Goal: Task Accomplishment & Management: Use online tool/utility

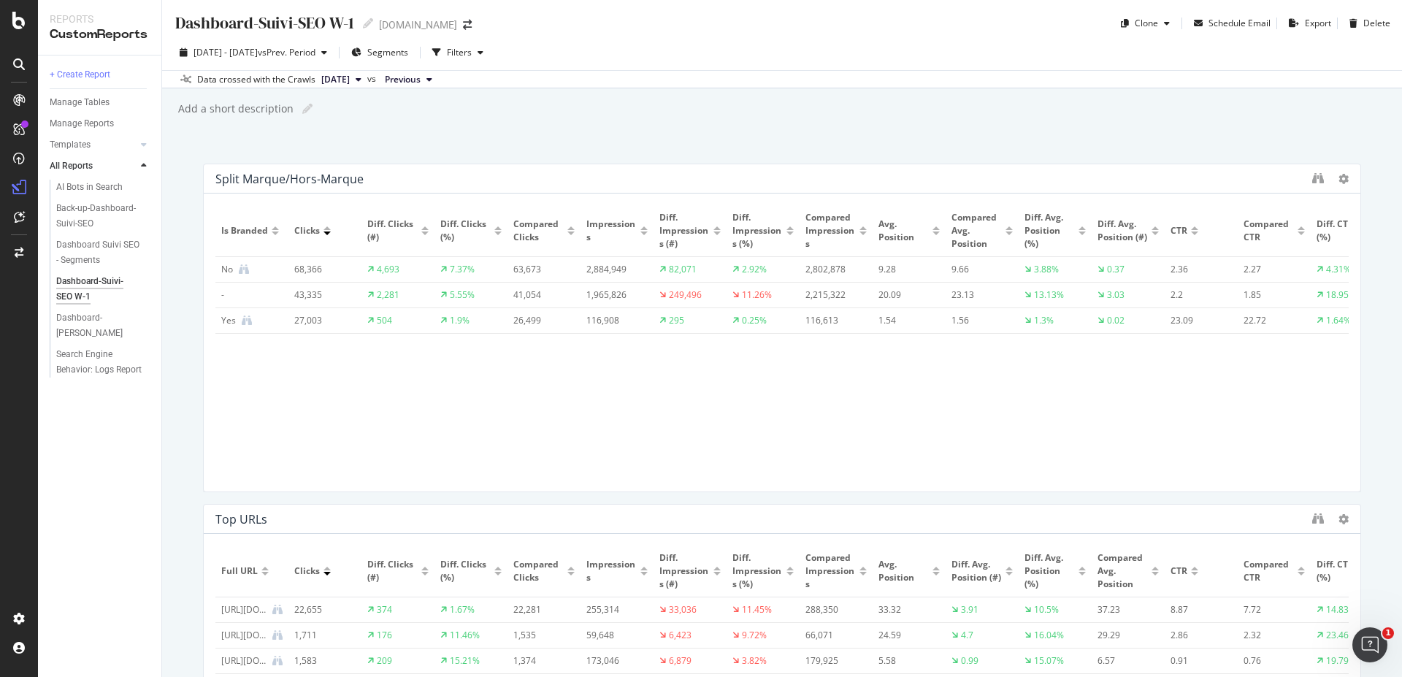
scroll to position [22, 0]
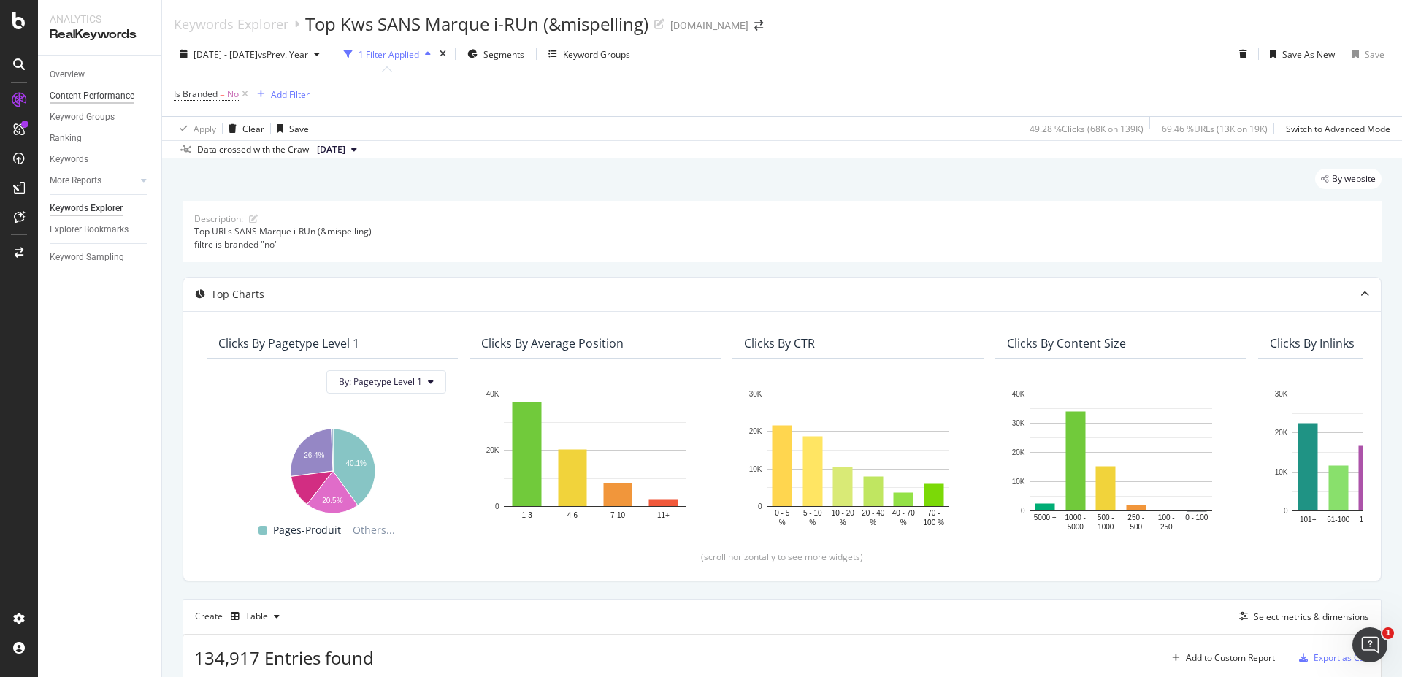
scroll to position [660, 0]
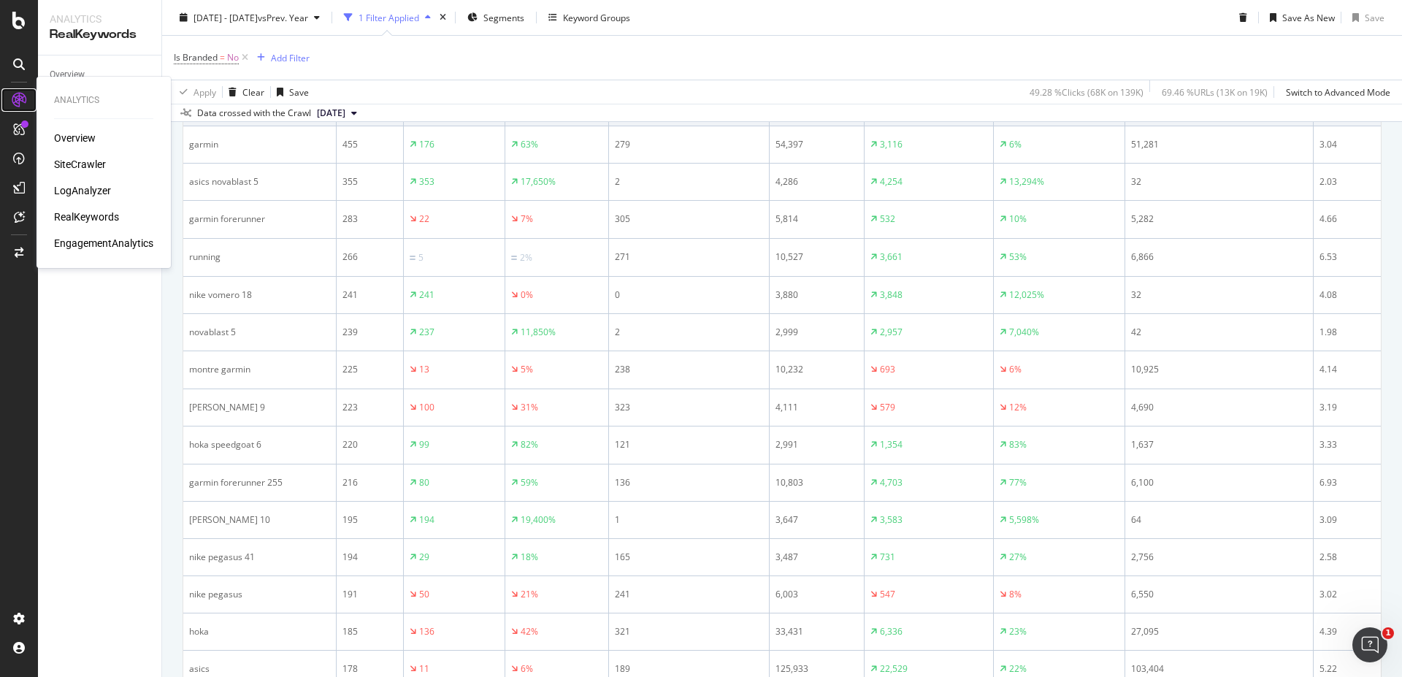
click at [17, 102] on icon at bounding box center [19, 100] width 15 height 15
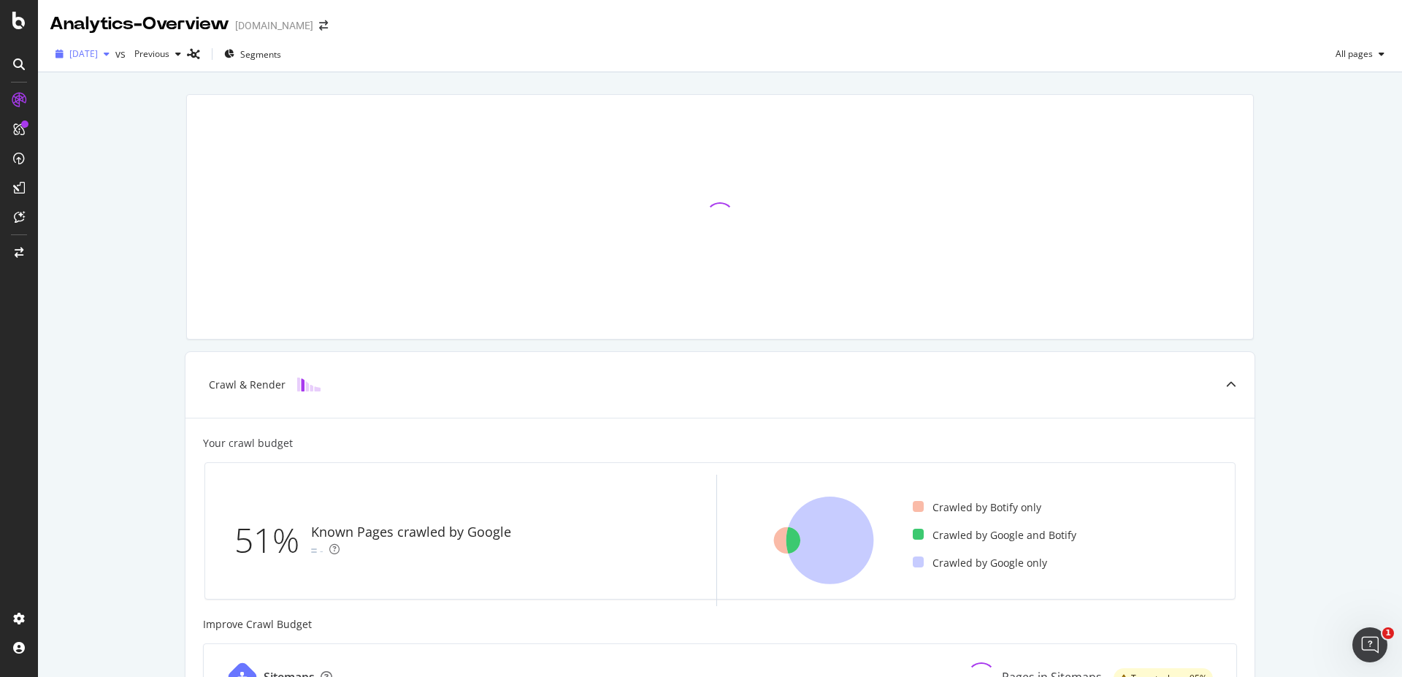
click at [98, 53] on span "[DATE]" at bounding box center [83, 53] width 28 height 12
drag, startPoint x: 115, startPoint y: 53, endPoint x: 72, endPoint y: 72, distance: 47.4
click at [98, 53] on span "[DATE]" at bounding box center [83, 53] width 28 height 12
click at [23, 22] on icon at bounding box center [18, 21] width 13 height 18
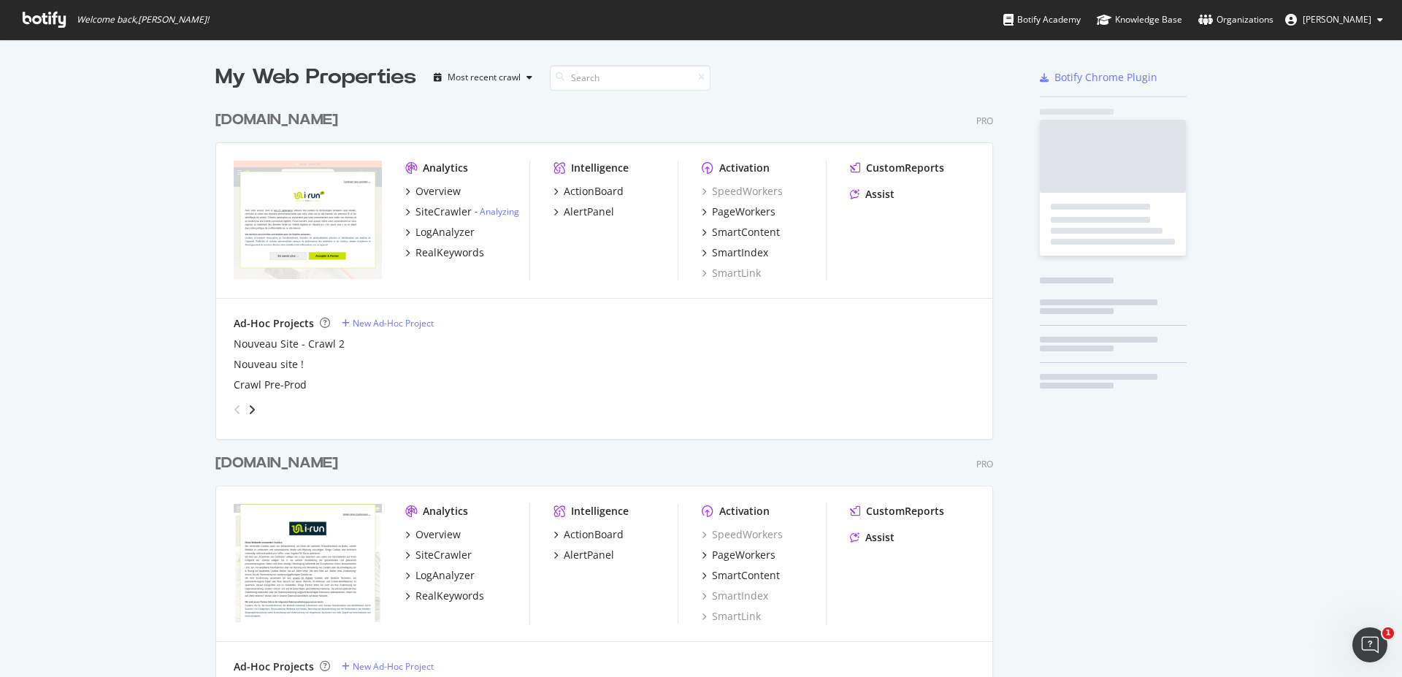
scroll to position [666, 1381]
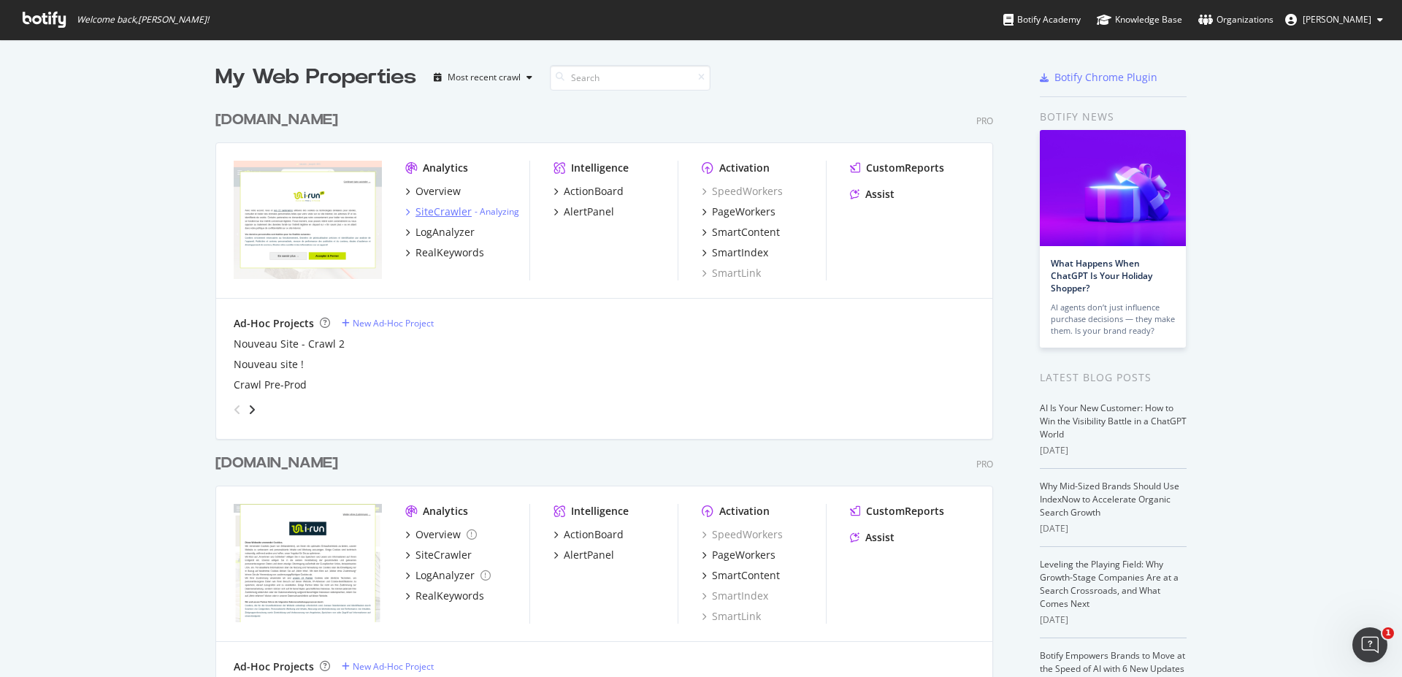
click at [451, 212] on div "SiteCrawler" at bounding box center [444, 212] width 56 height 15
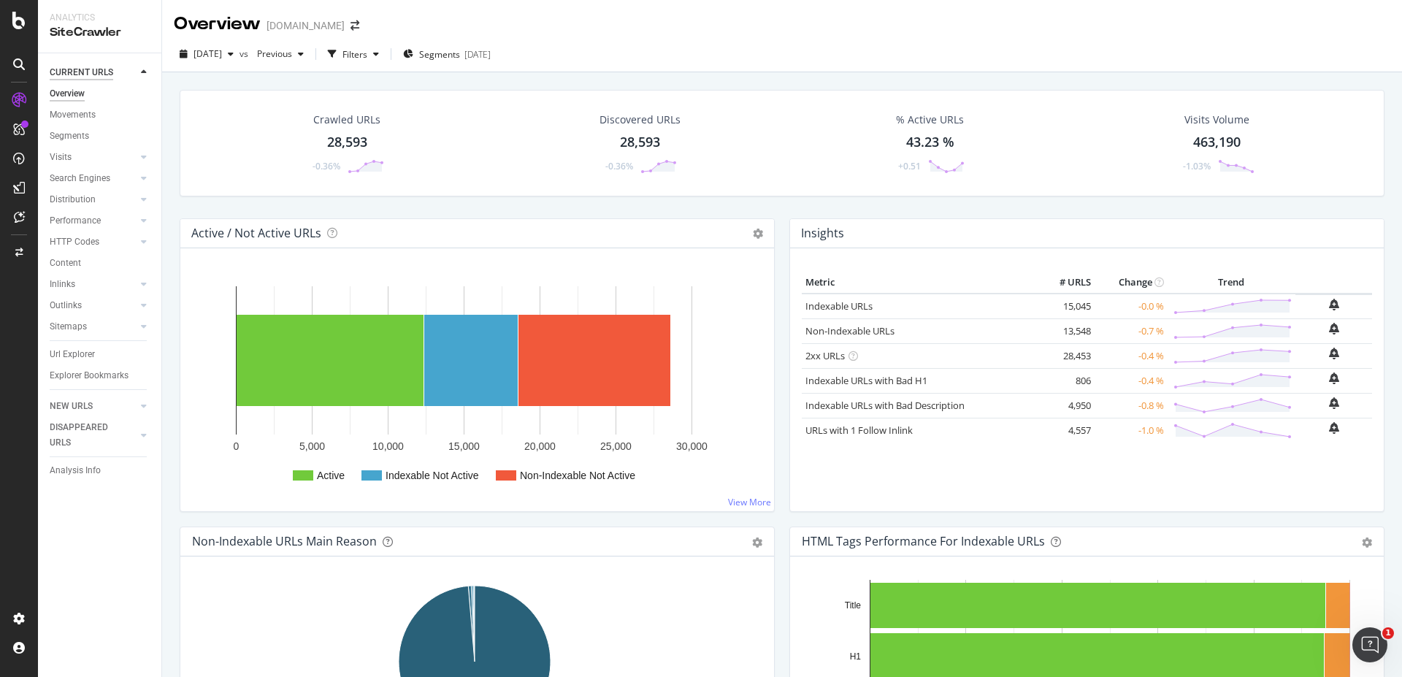
click at [102, 75] on div "CURRENT URLS" at bounding box center [82, 72] width 64 height 15
click at [190, 270] on div "Active Indexable Not Active Non-Indexable Not Active 0 5,000 10,000 15,000 20,0…" at bounding box center [477, 379] width 594 height 263
click at [19, 15] on icon at bounding box center [18, 21] width 13 height 18
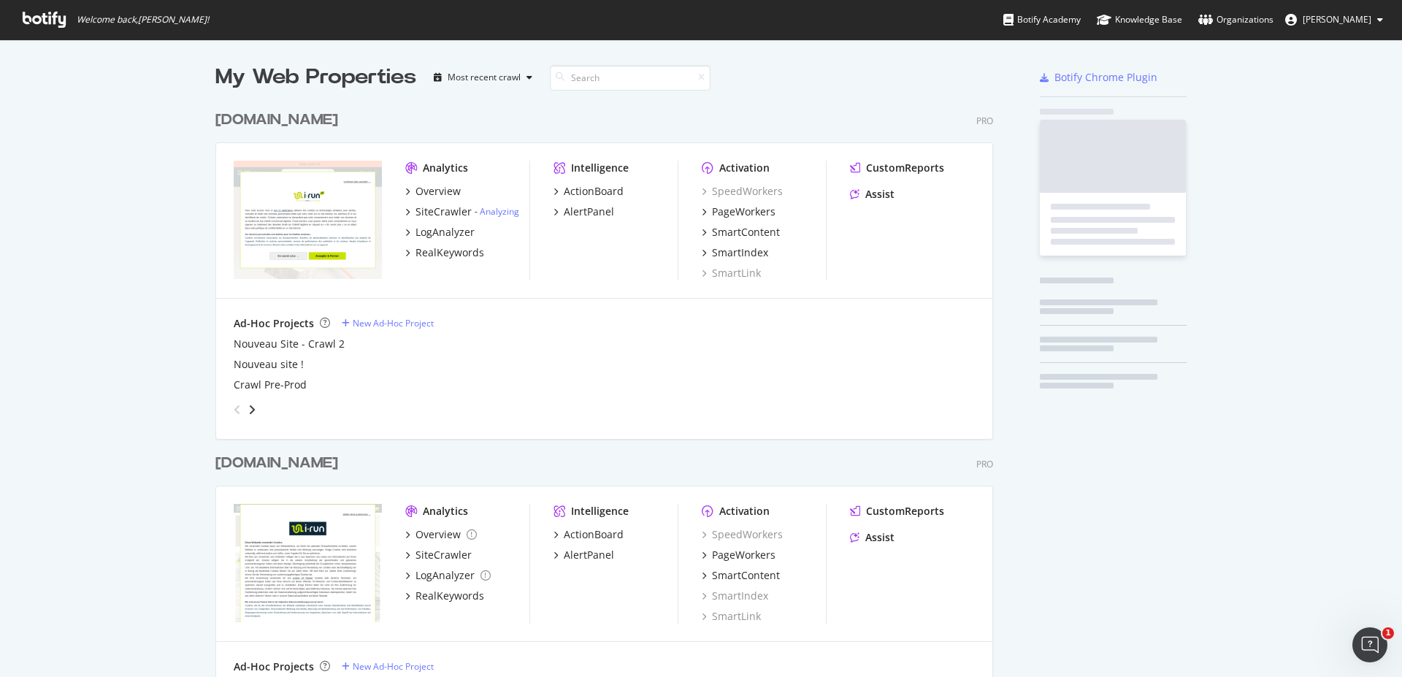
scroll to position [666, 1381]
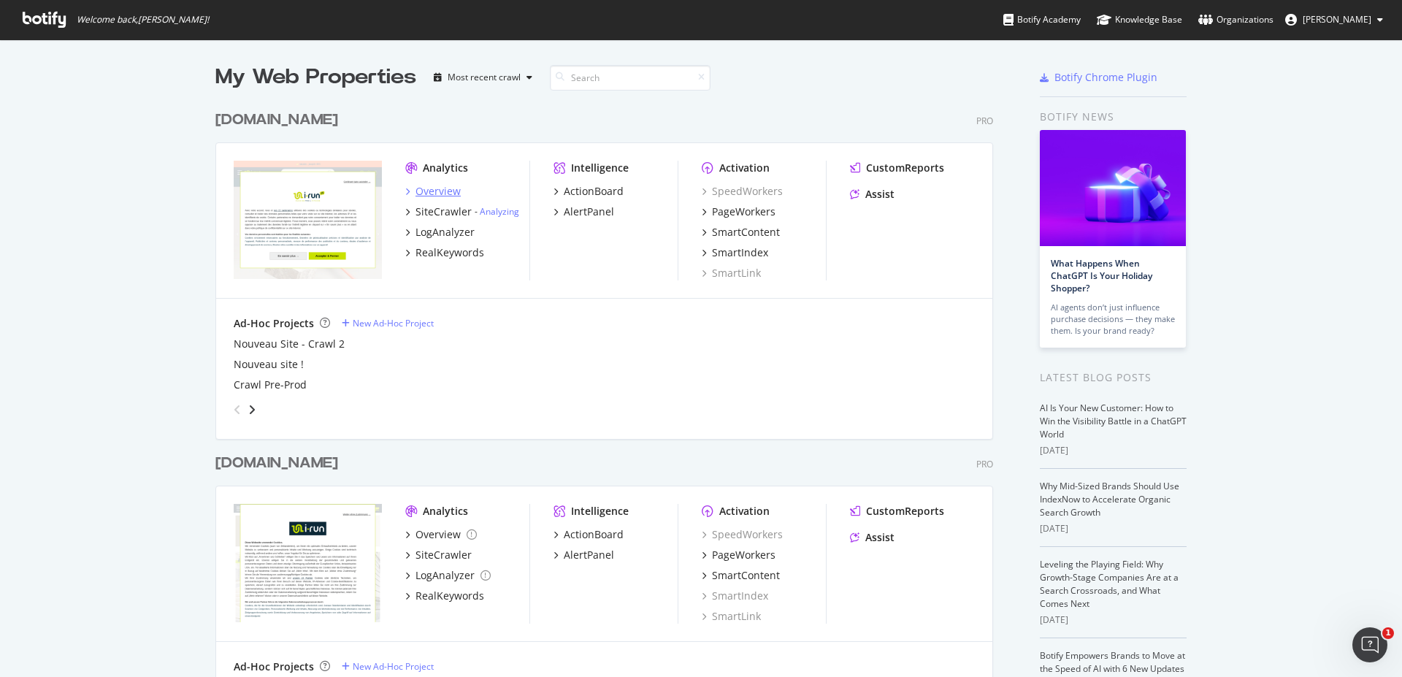
click at [443, 195] on div "Overview" at bounding box center [438, 191] width 45 height 15
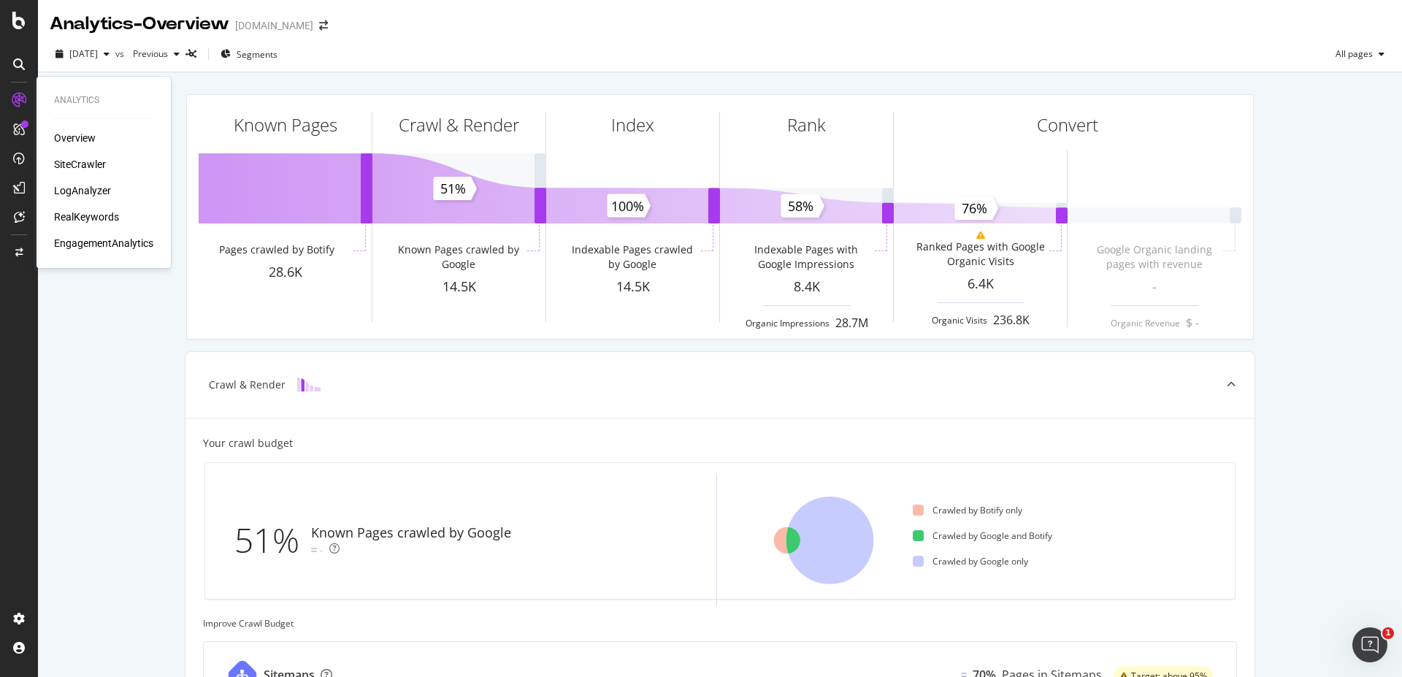
click at [96, 137] on div "Overview" at bounding box center [103, 138] width 99 height 15
click at [54, 138] on div "Overview" at bounding box center [75, 138] width 42 height 15
click at [72, 164] on div "SiteCrawler" at bounding box center [80, 164] width 52 height 15
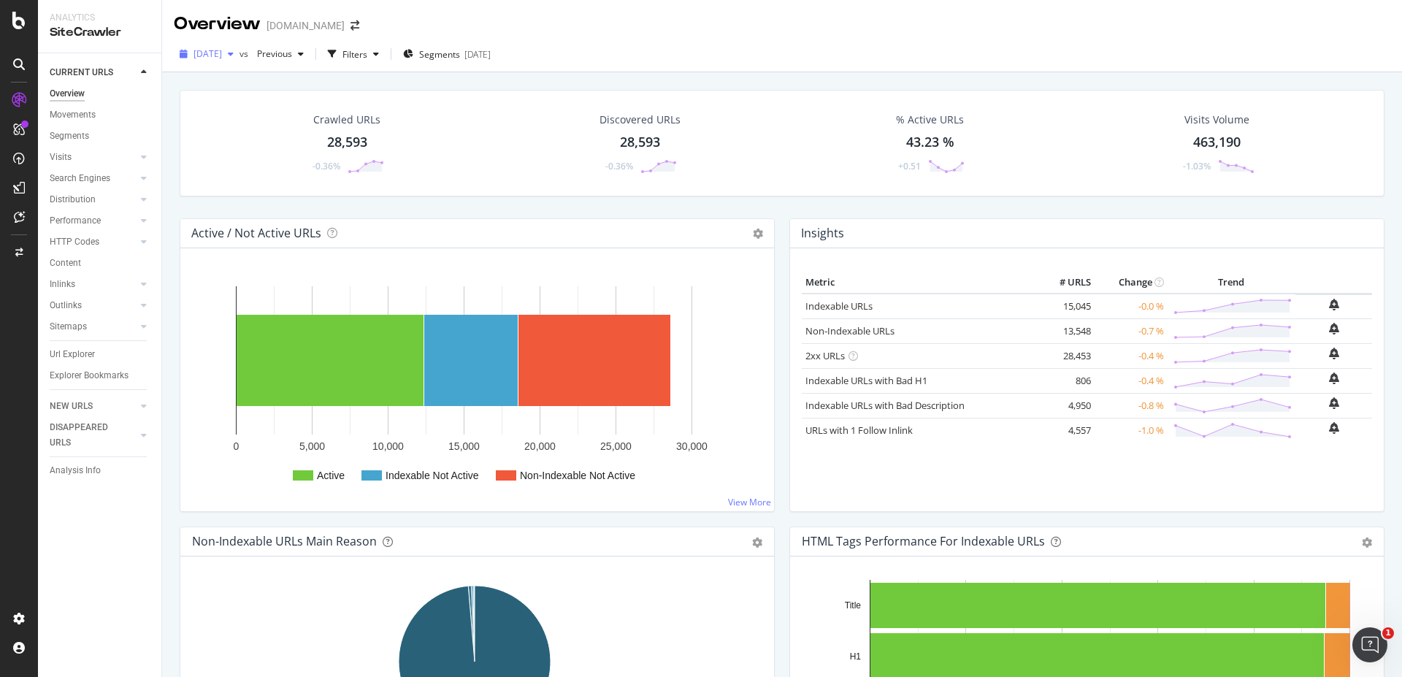
click at [222, 56] on span "2025 Aug. 17th" at bounding box center [208, 53] width 28 height 12
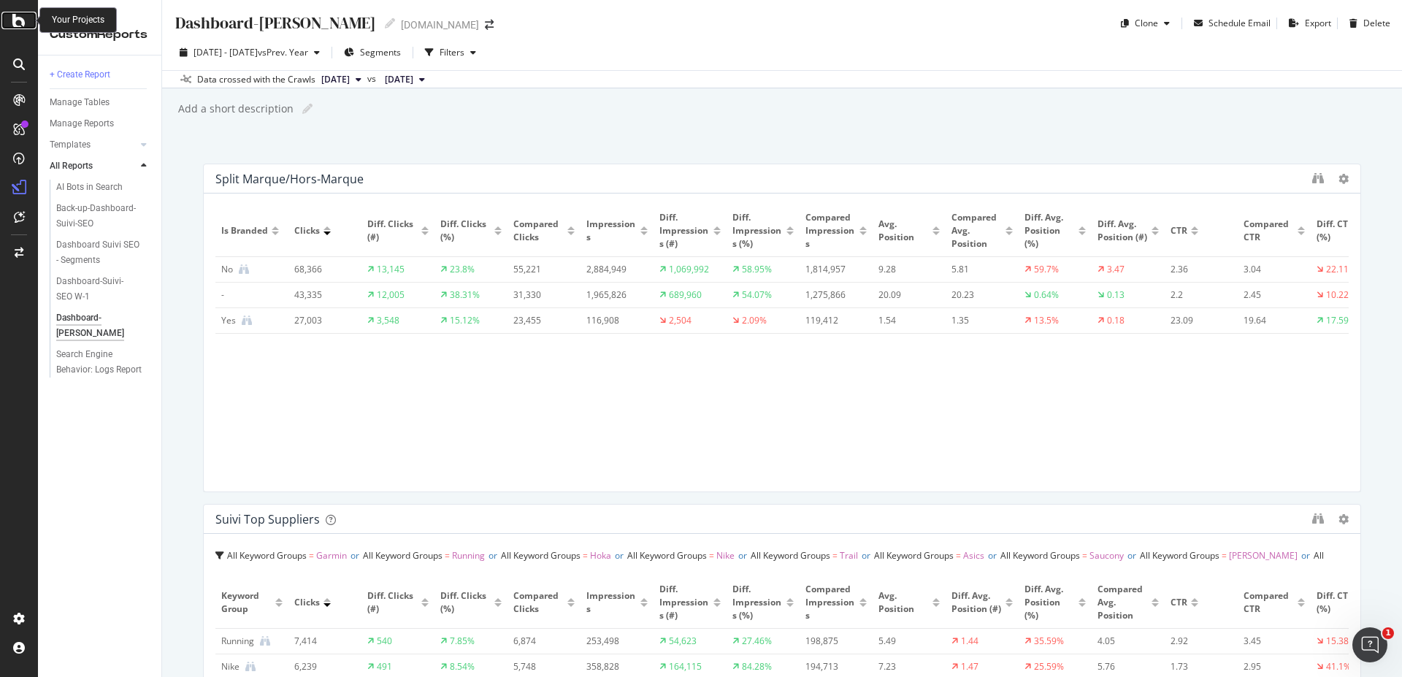
click at [15, 17] on icon at bounding box center [18, 21] width 13 height 18
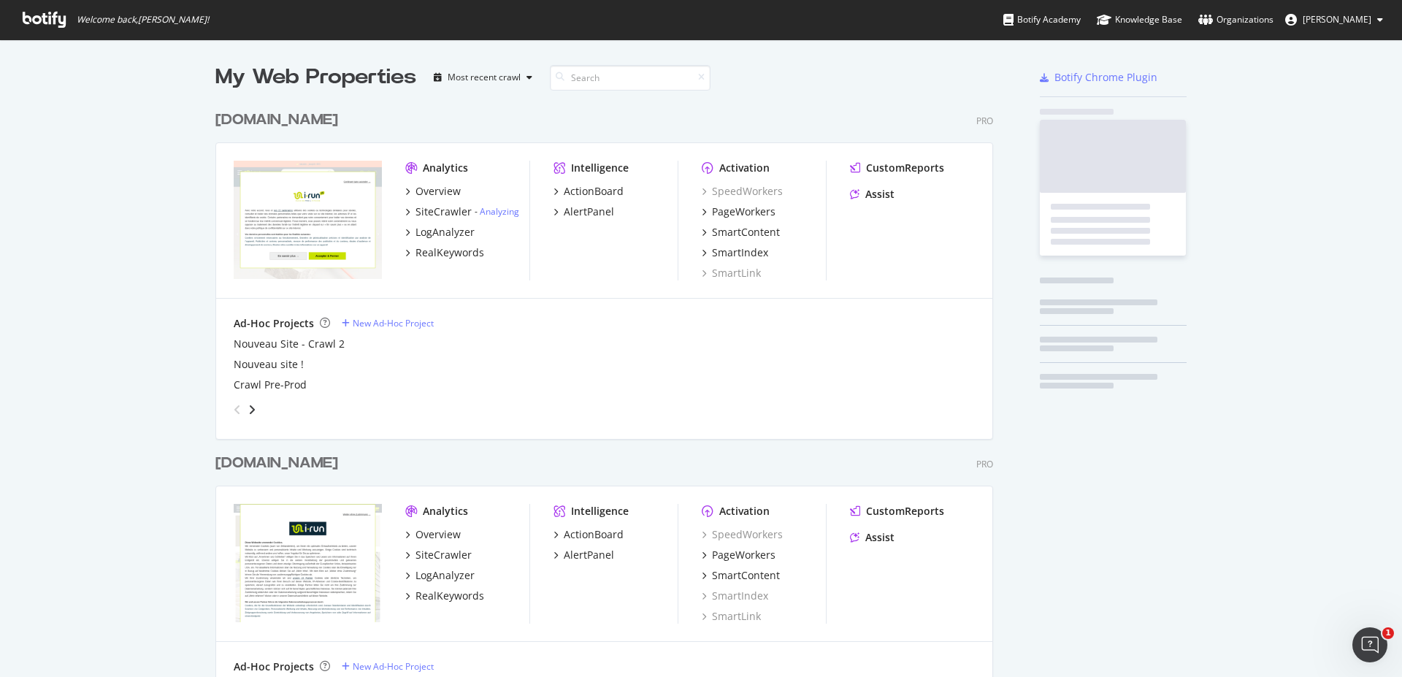
scroll to position [666, 1381]
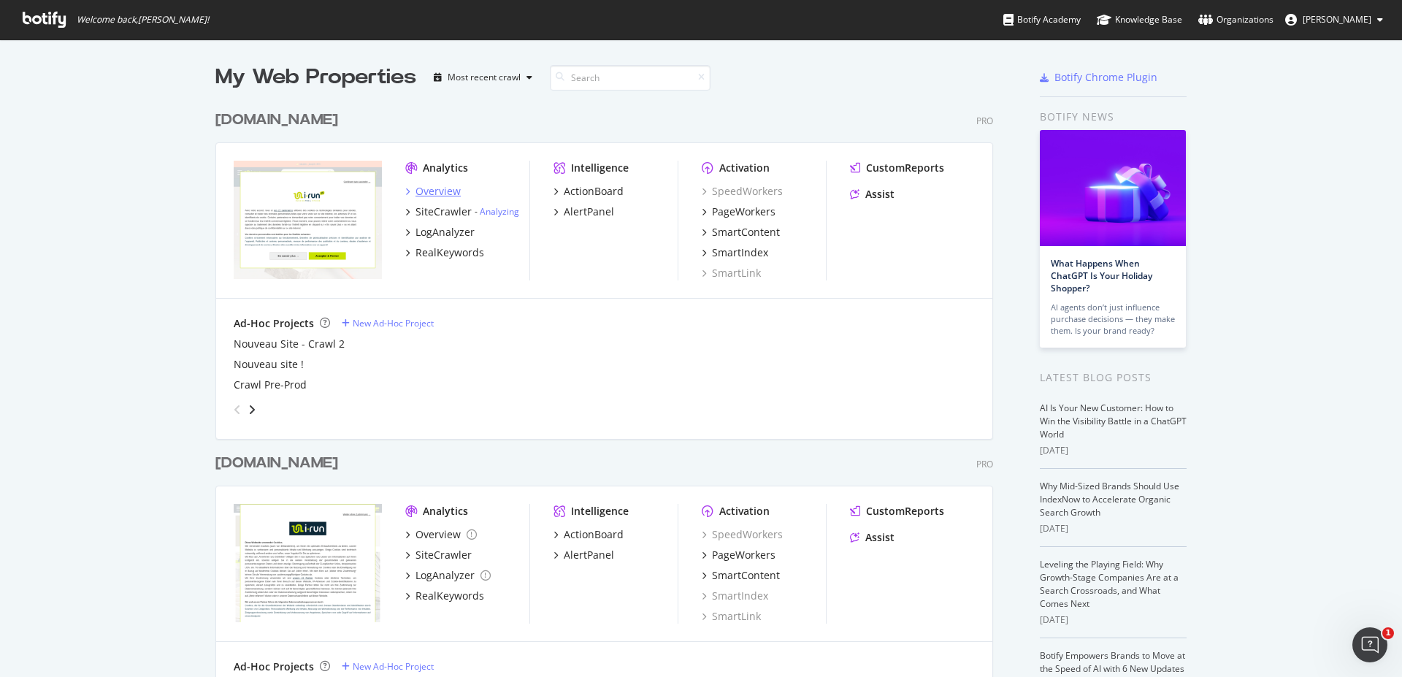
click at [438, 188] on div "Overview" at bounding box center [438, 191] width 45 height 15
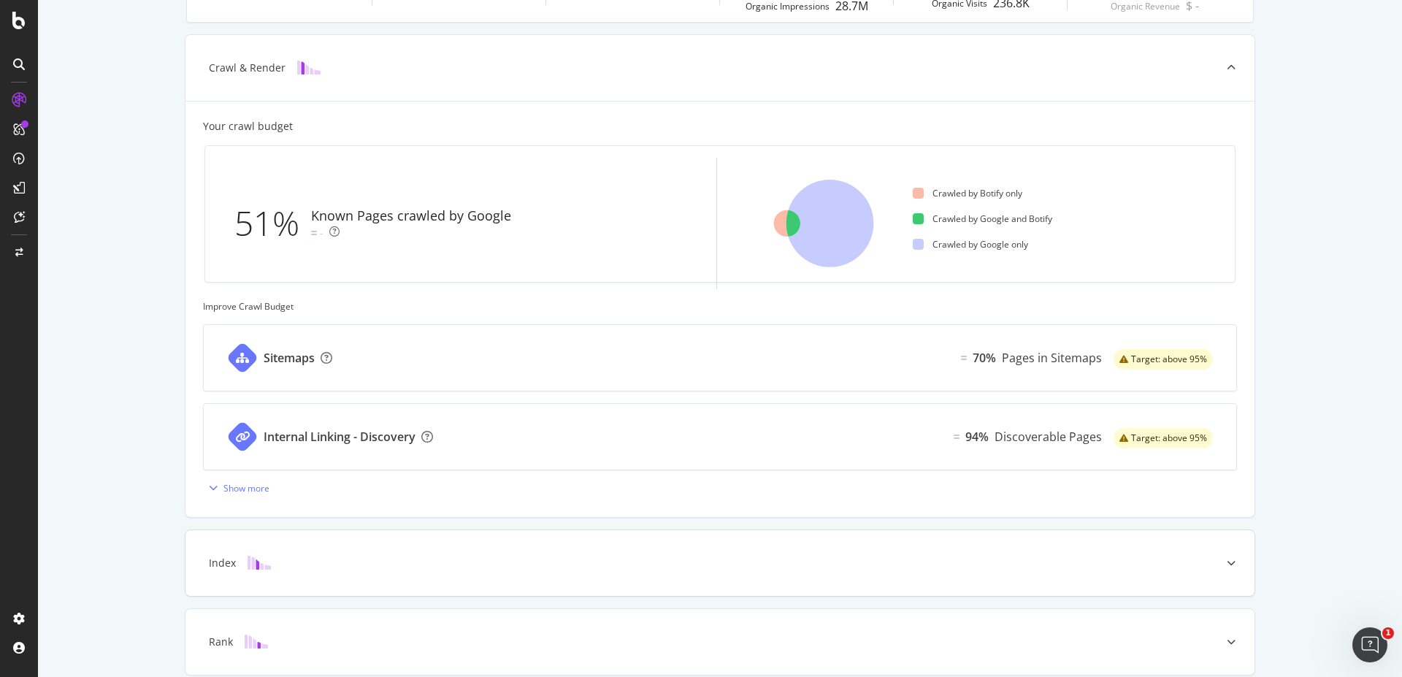
scroll to position [88, 0]
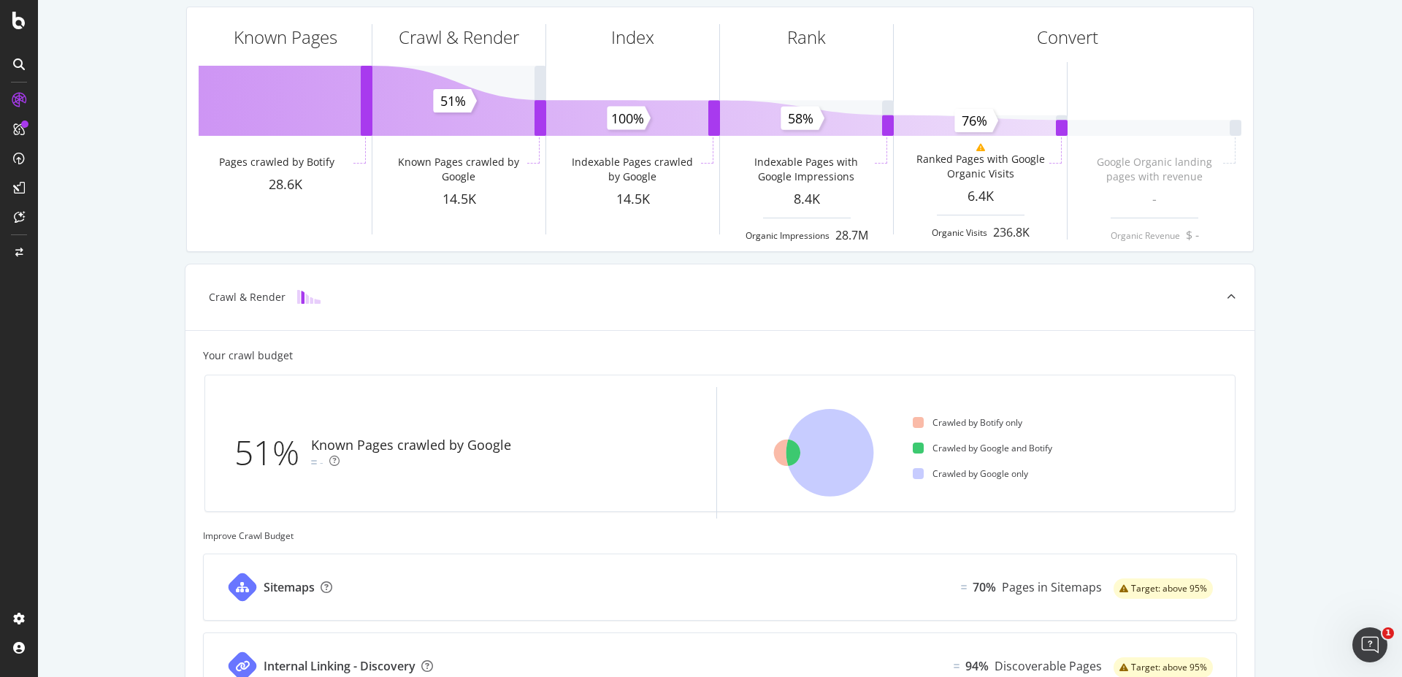
click at [695, 410] on div "51% Known Pages crawled by Google -" at bounding box center [467, 452] width 500 height 131
click at [538, 378] on div "51% Known Pages crawled by Google - Crawled by Botify only Crawled by Google an…" at bounding box center [720, 443] width 1030 height 136
click at [393, 386] on div "51% Known Pages crawled by Google - Crawled by Botify only Crawled by Google an…" at bounding box center [720, 443] width 1030 height 136
drag, startPoint x: 304, startPoint y: 400, endPoint x: 333, endPoint y: 423, distance: 37.0
click at [304, 401] on div "51% Known Pages crawled by Google -" at bounding box center [458, 452] width 482 height 131
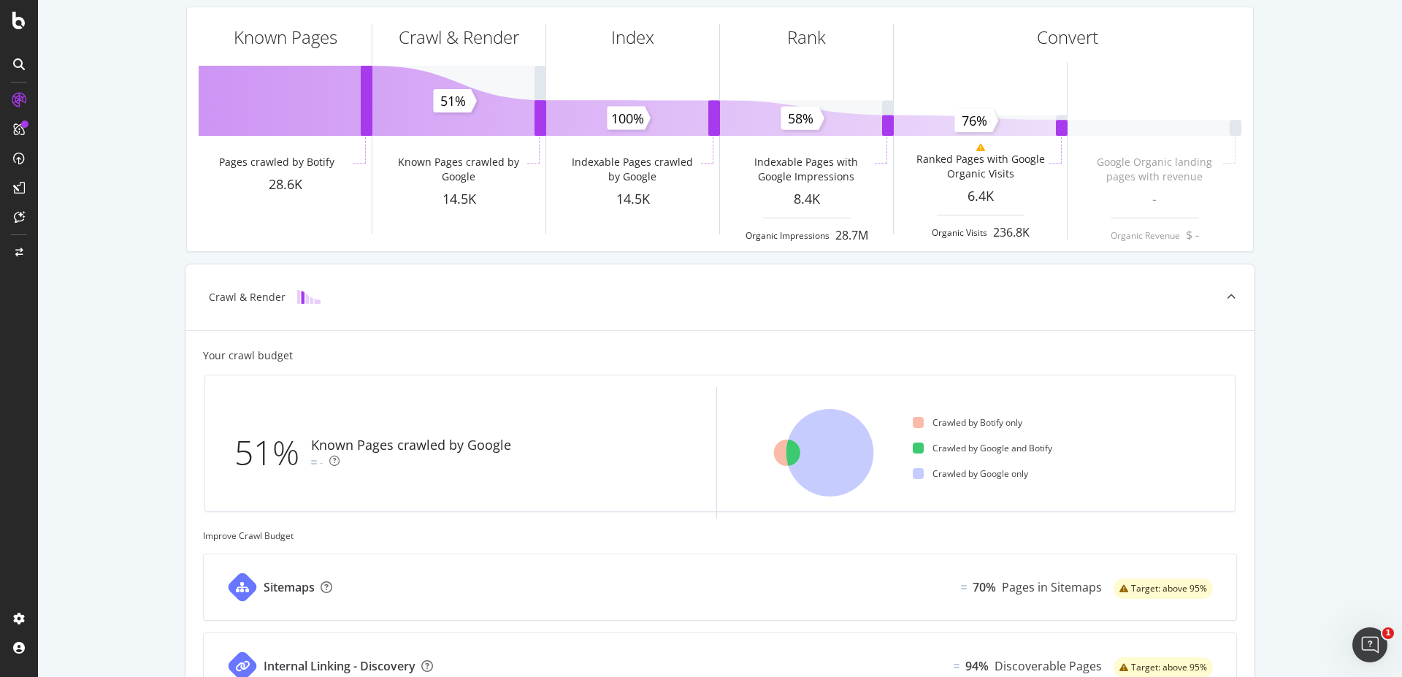
click at [413, 454] on div "Known Pages crawled by Google" at bounding box center [411, 445] width 200 height 19
click at [727, 464] on div "Crawled by Botify only Crawled by Google and Botify Crawled by Google only" at bounding box center [973, 452] width 500 height 131
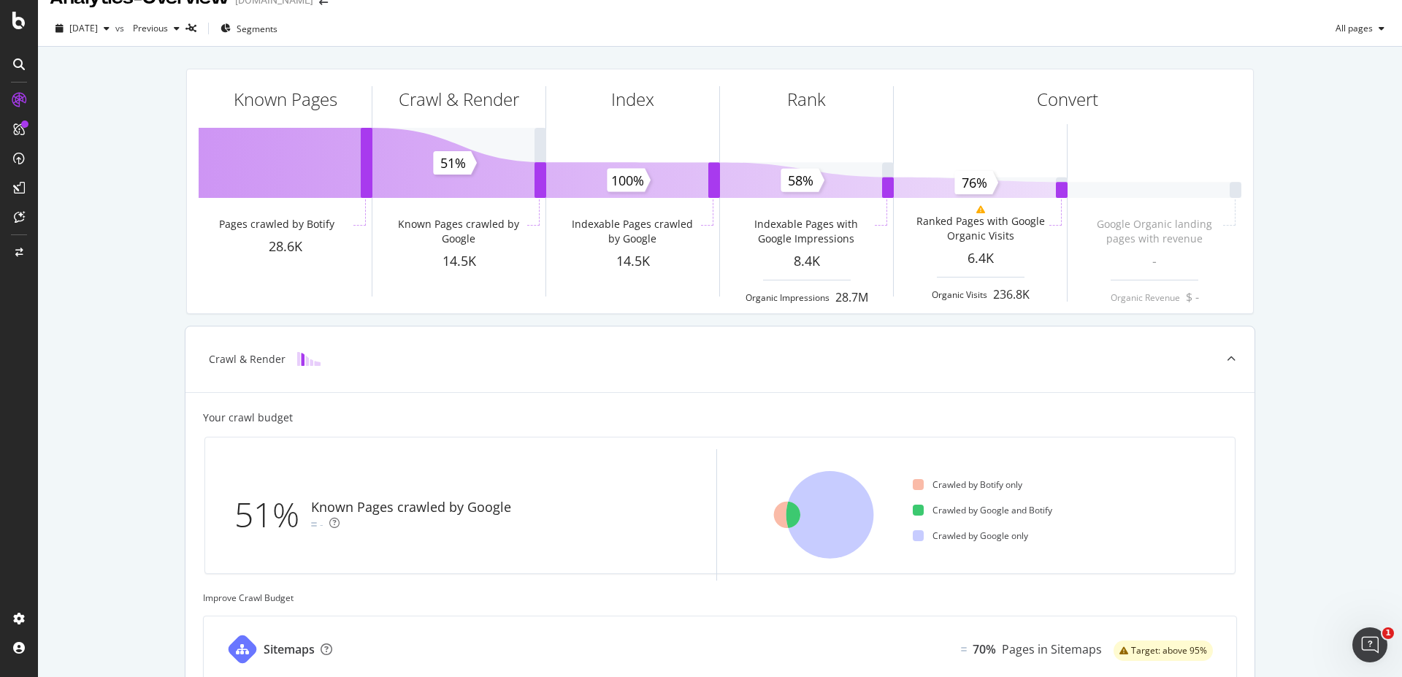
scroll to position [0, 0]
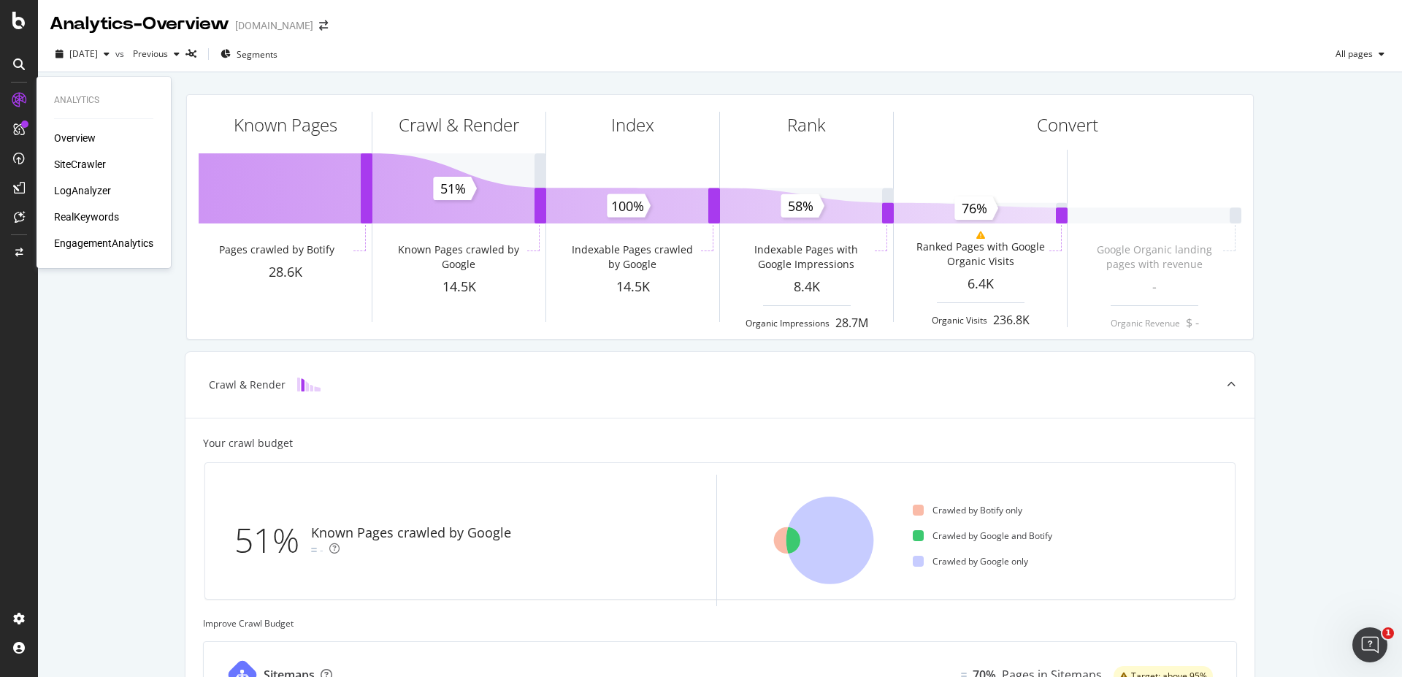
click at [74, 161] on div "SiteCrawler" at bounding box center [80, 164] width 52 height 15
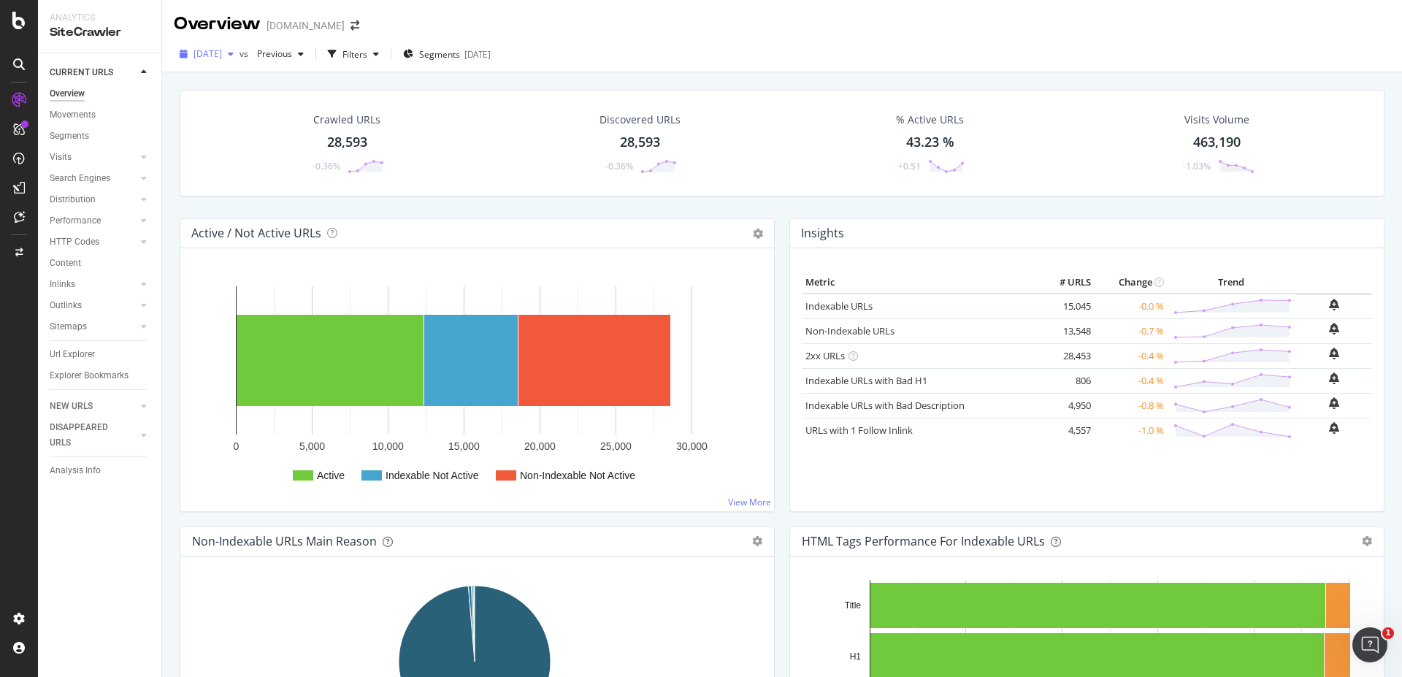
click at [234, 54] on icon "button" at bounding box center [231, 54] width 6 height 9
click at [597, 206] on div "Crawled URLs 28,593 -0.36% Discovered URLs 28,593 -0.36% % Active URLs 43.23 % …" at bounding box center [782, 154] width 1220 height 129
click at [357, 146] on div "28,593" at bounding box center [347, 142] width 40 height 19
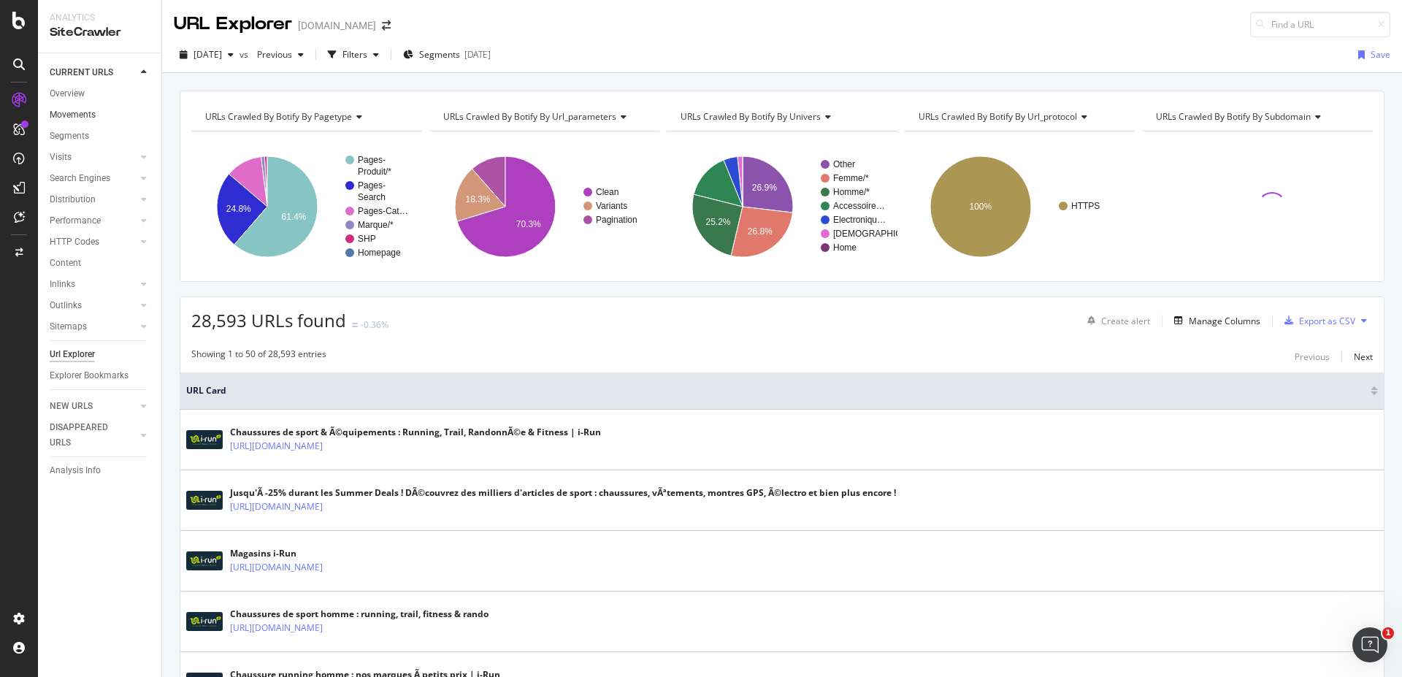
click at [104, 107] on link "Movements" at bounding box center [101, 114] width 102 height 15
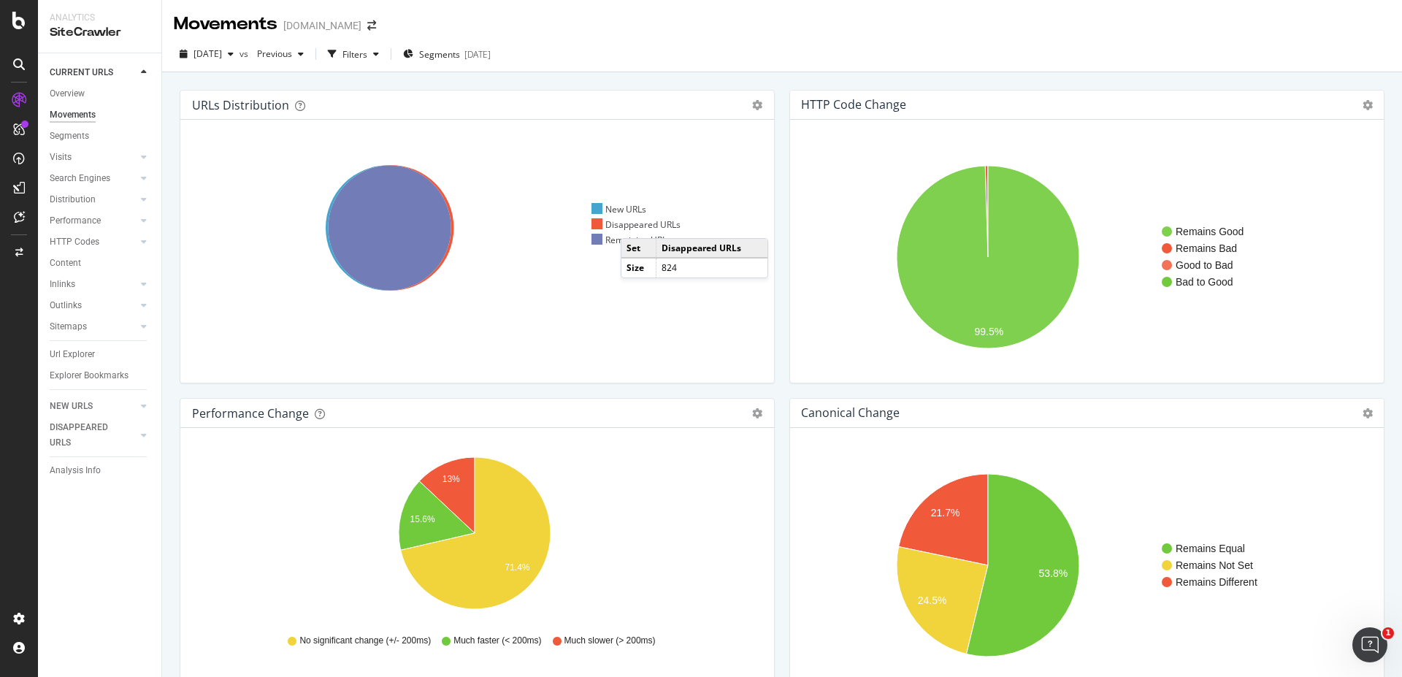
click at [635, 224] on div "Disappeared URLs" at bounding box center [637, 224] width 90 height 12
click at [102, 113] on link "Movements" at bounding box center [101, 114] width 102 height 15
click at [84, 93] on div "Overview" at bounding box center [67, 93] width 35 height 15
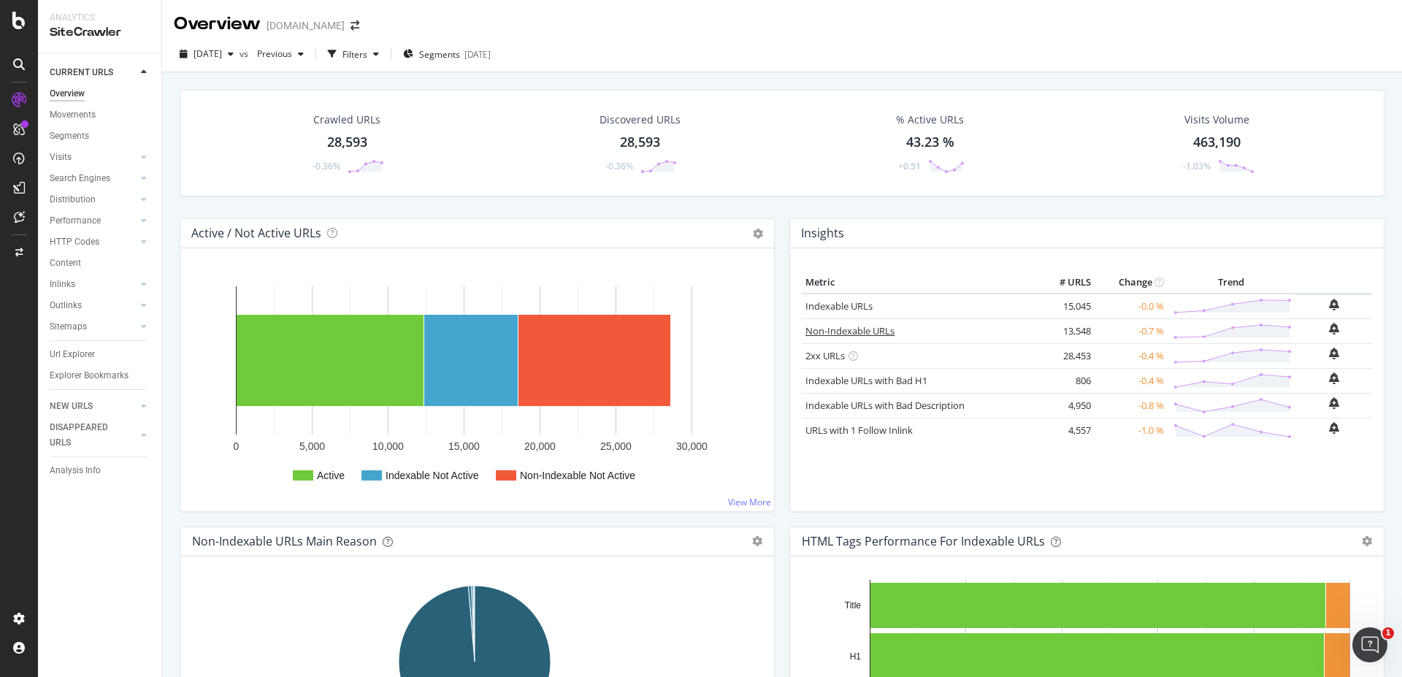
click at [811, 328] on link "Non-Indexable URLs" at bounding box center [850, 330] width 89 height 13
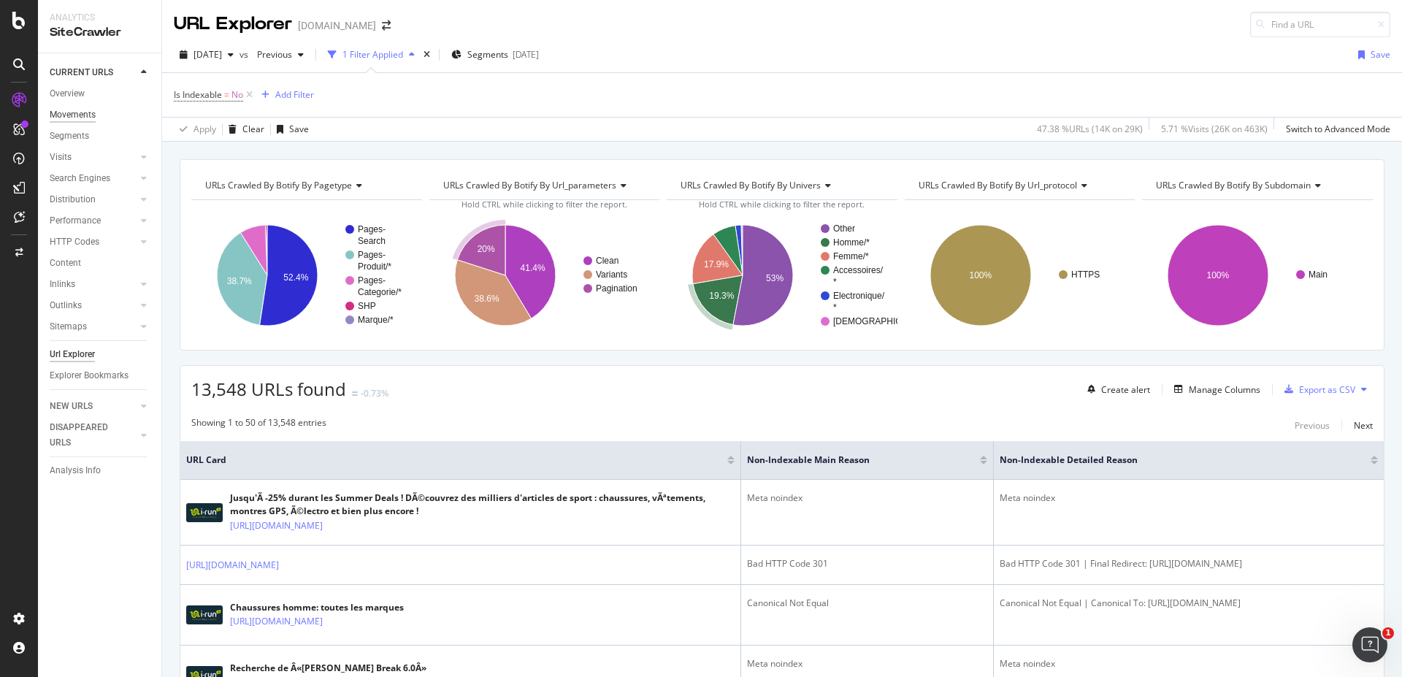
click at [94, 112] on div "Movements" at bounding box center [73, 114] width 46 height 15
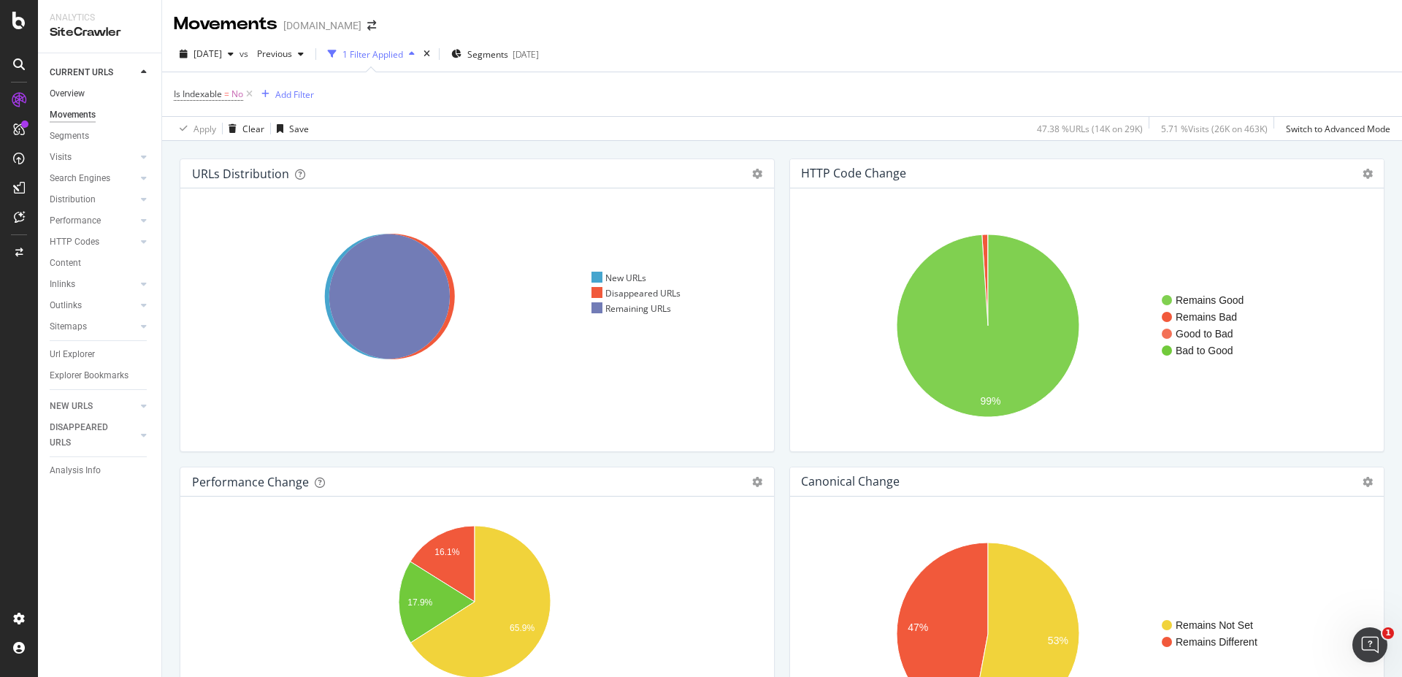
click at [93, 93] on link "Overview" at bounding box center [101, 93] width 102 height 15
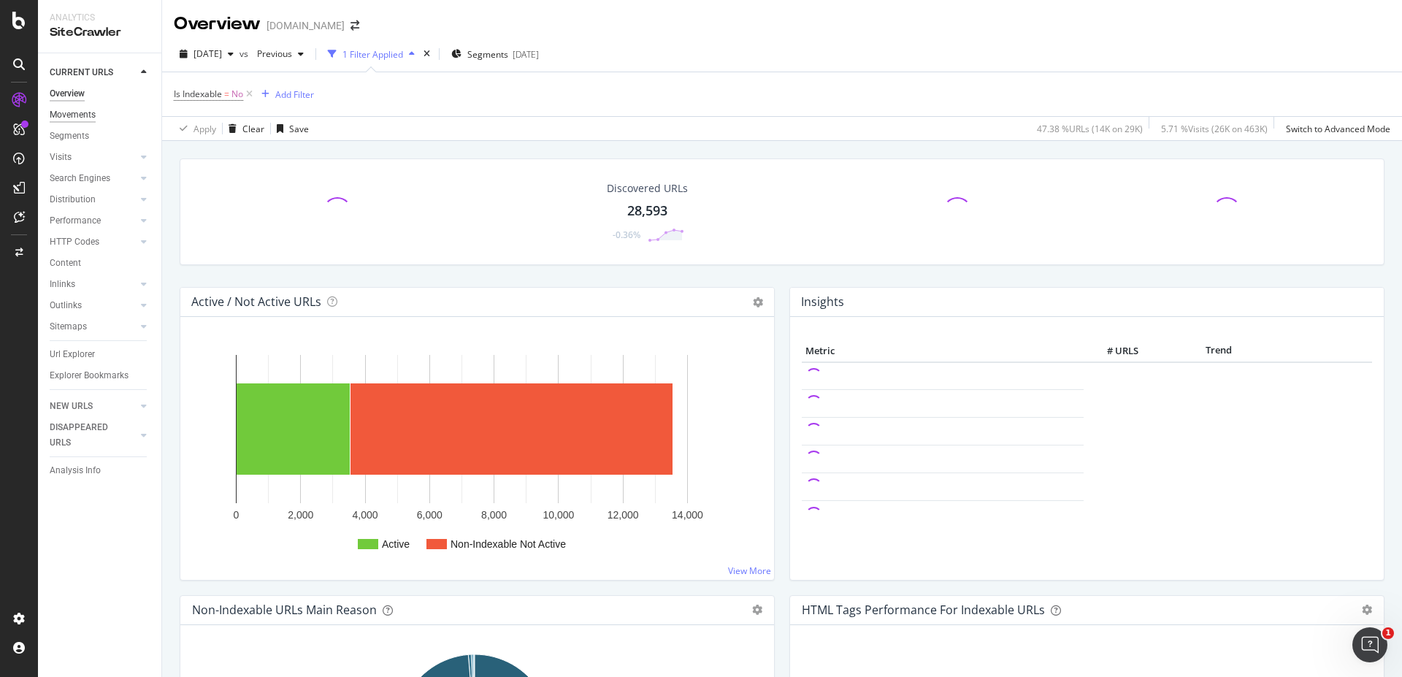
click at [85, 115] on div "Movements" at bounding box center [73, 114] width 46 height 15
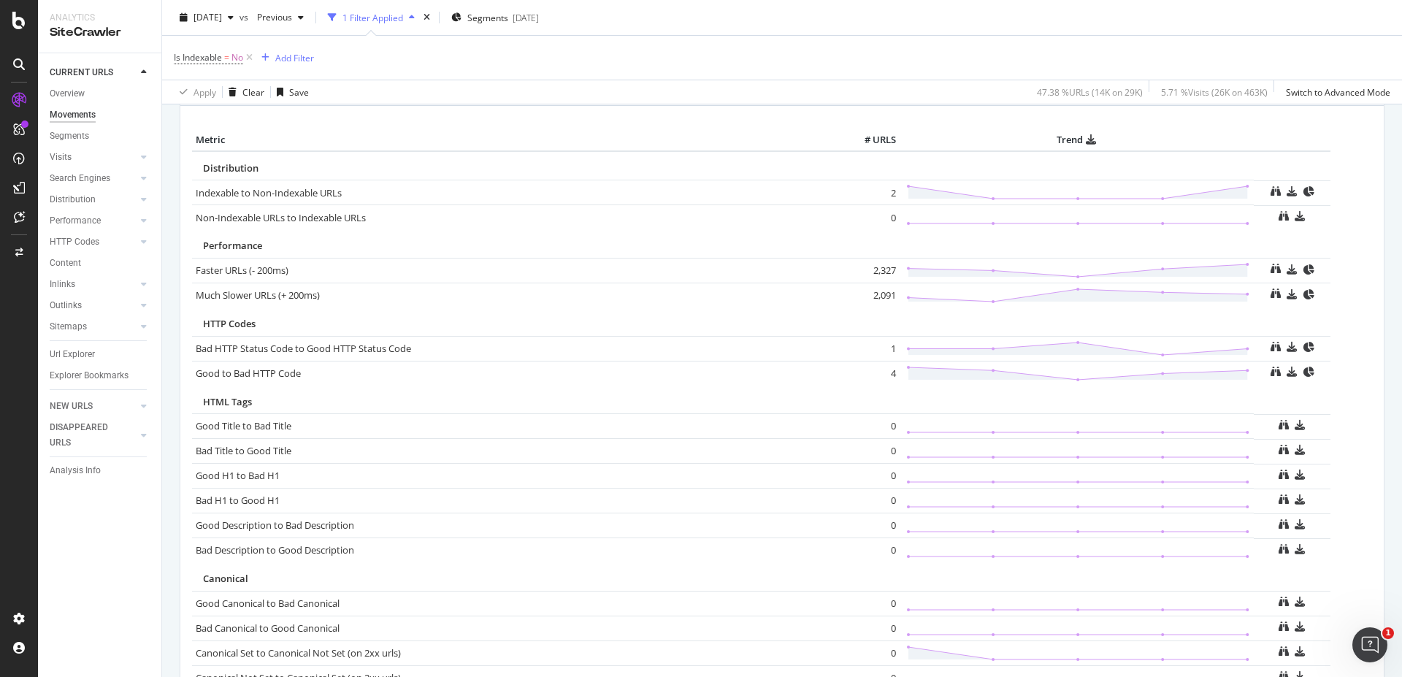
scroll to position [701, 0]
click at [299, 193] on link "Indexable to Non-Indexable URLs" at bounding box center [269, 190] width 146 height 13
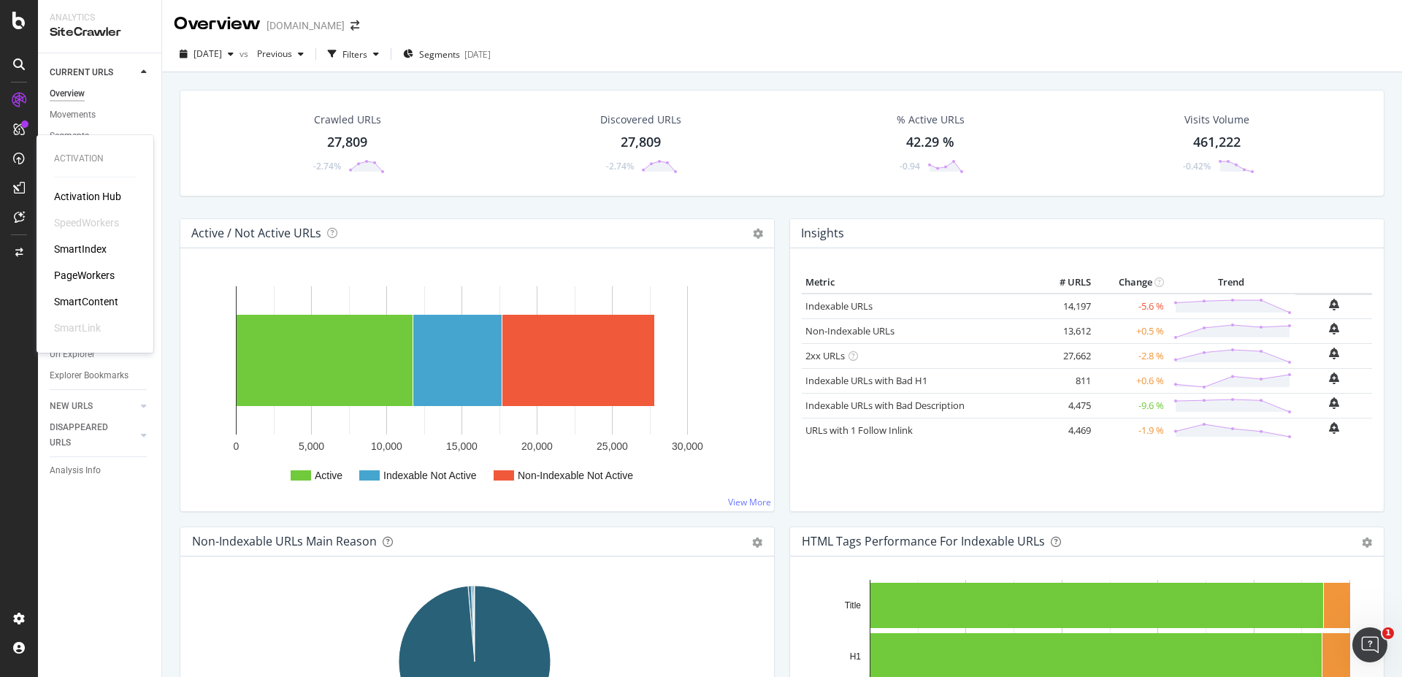
click at [99, 275] on div "PageWorkers" at bounding box center [84, 275] width 61 height 15
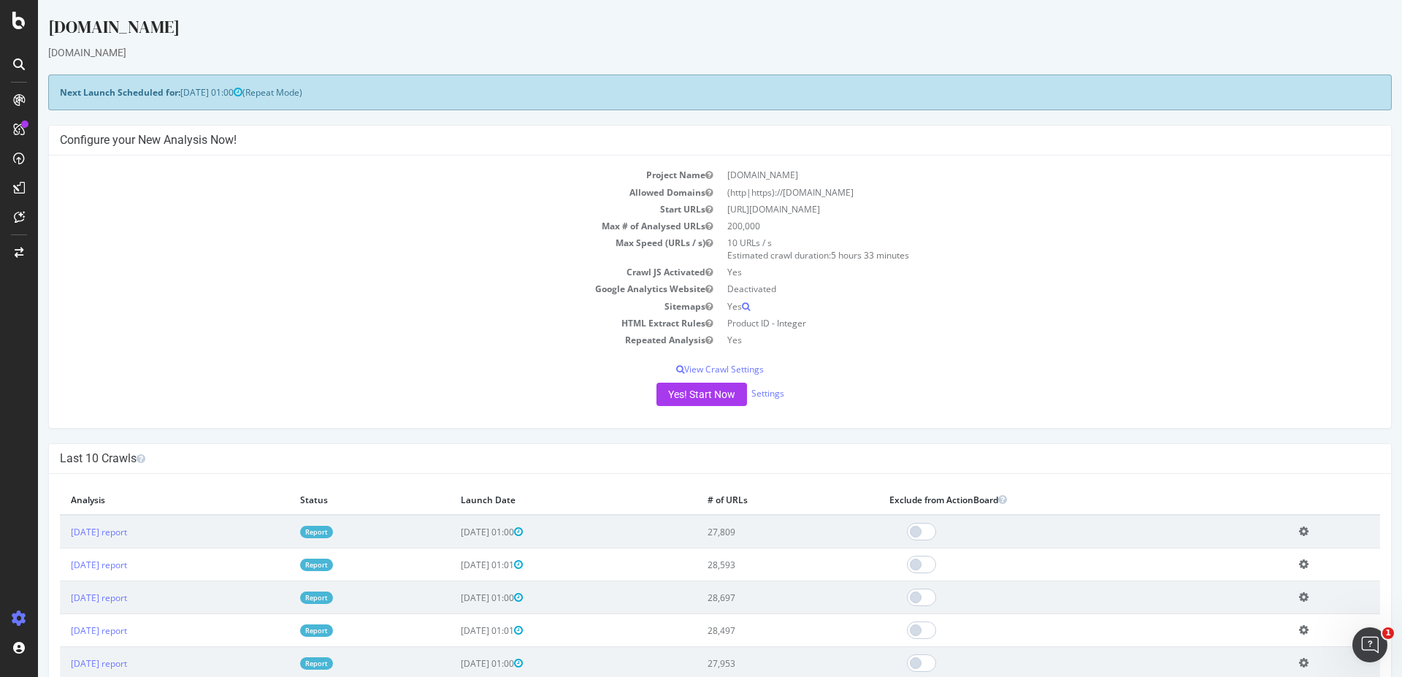
click at [333, 530] on link "Report" at bounding box center [316, 532] width 33 height 12
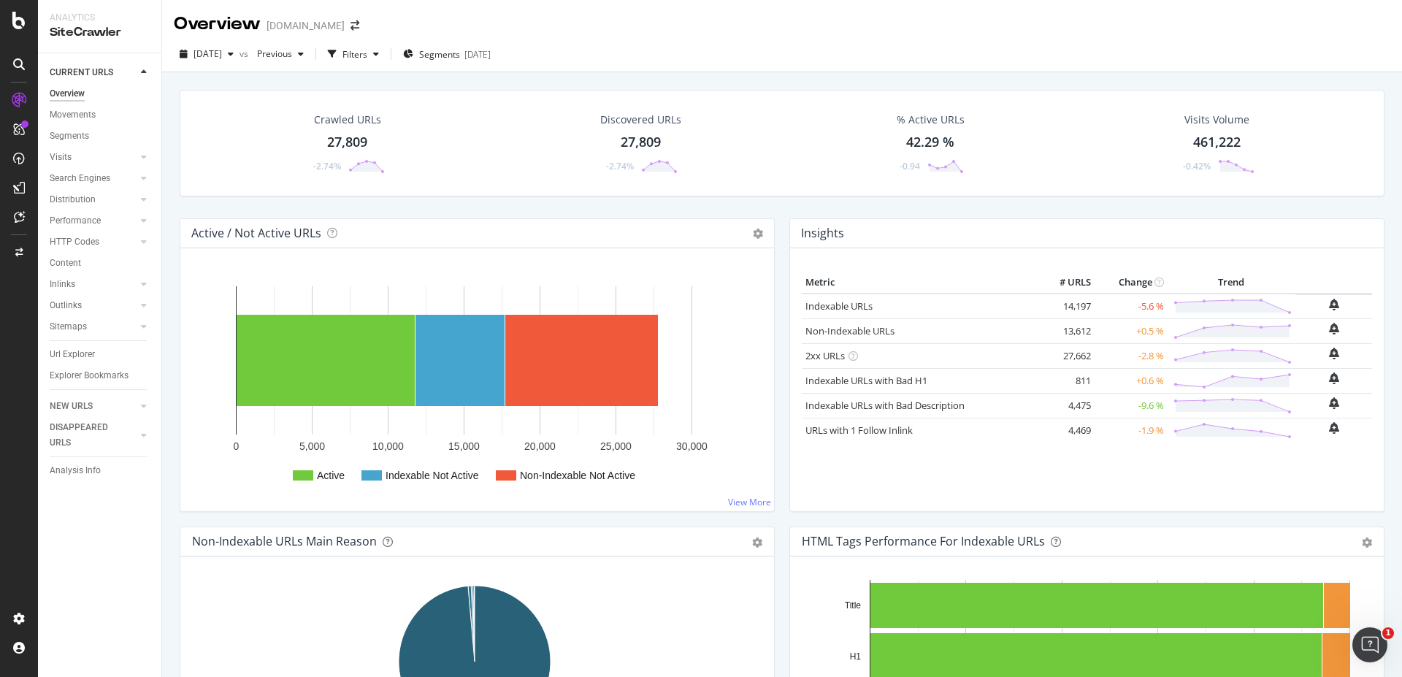
click at [1145, 333] on td "+0.5 %" at bounding box center [1131, 330] width 73 height 25
click at [1329, 327] on icon "bell-plus" at bounding box center [1334, 329] width 10 height 12
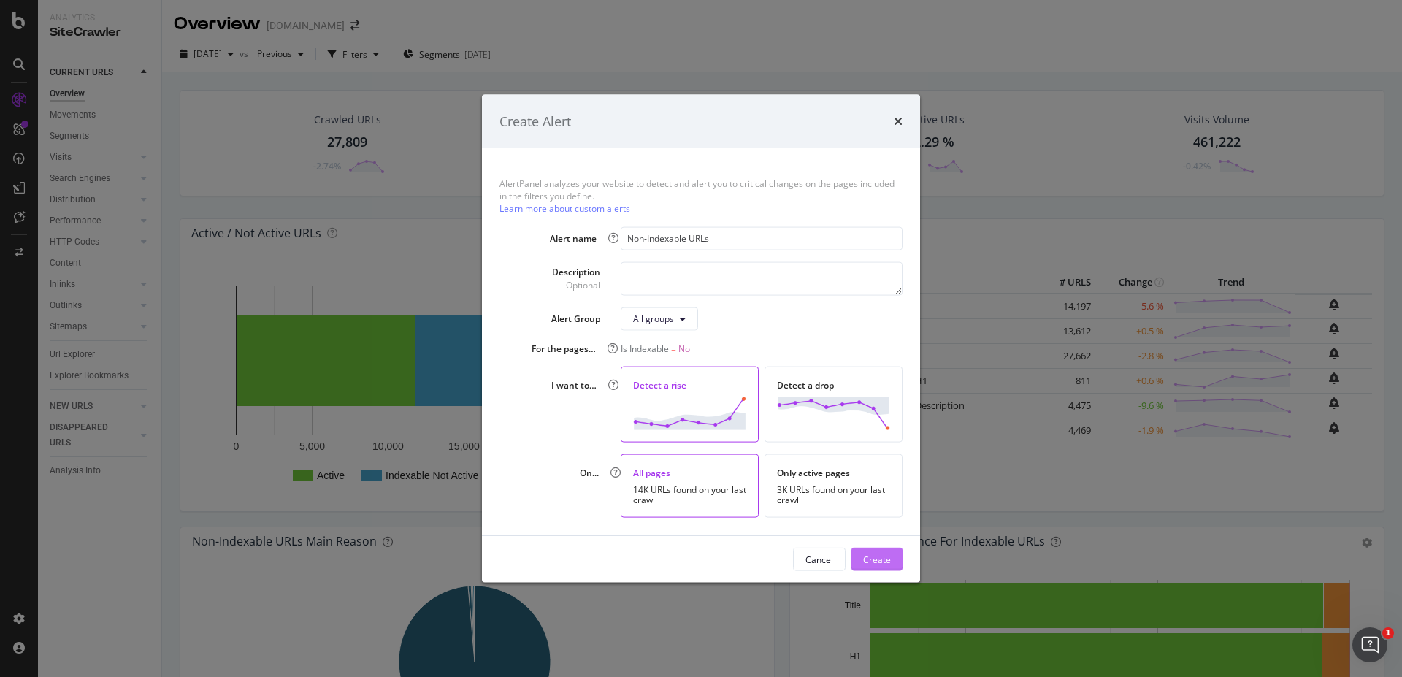
click at [873, 557] on div "Create" at bounding box center [877, 559] width 28 height 12
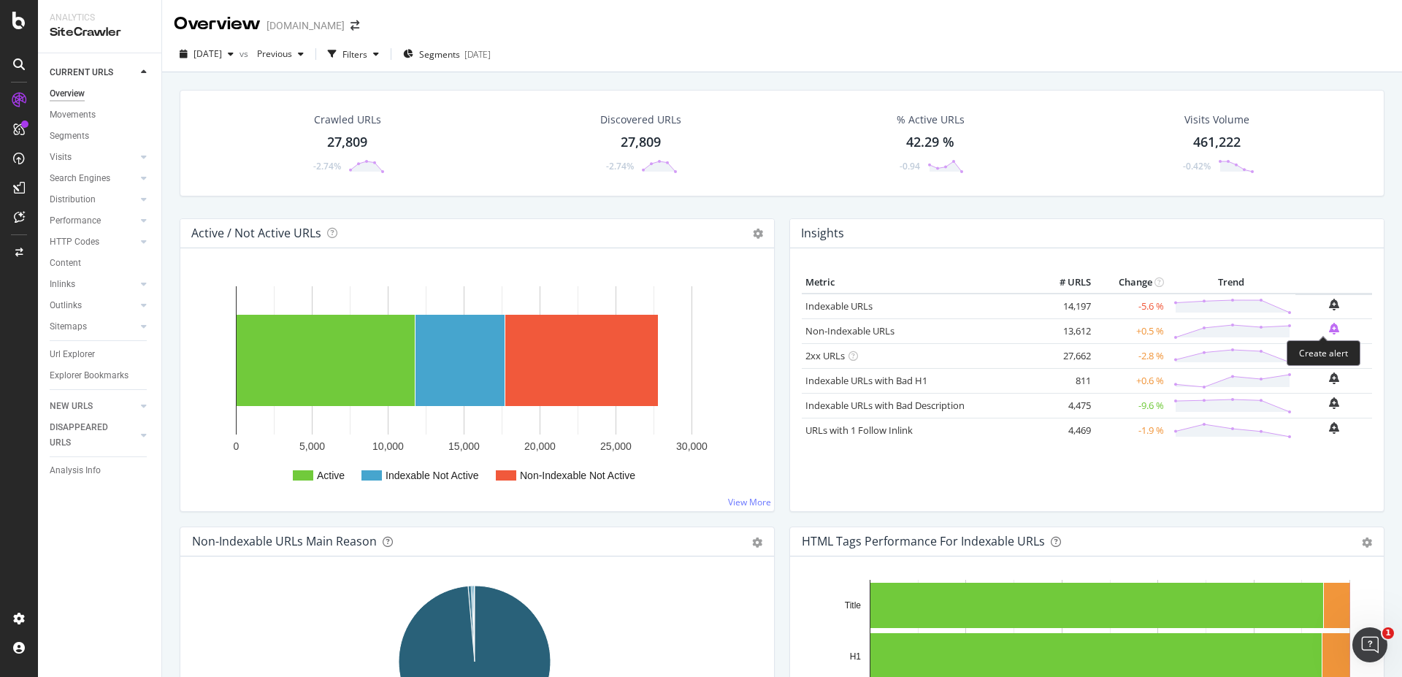
click at [1329, 326] on icon "bell-plus" at bounding box center [1334, 329] width 10 height 12
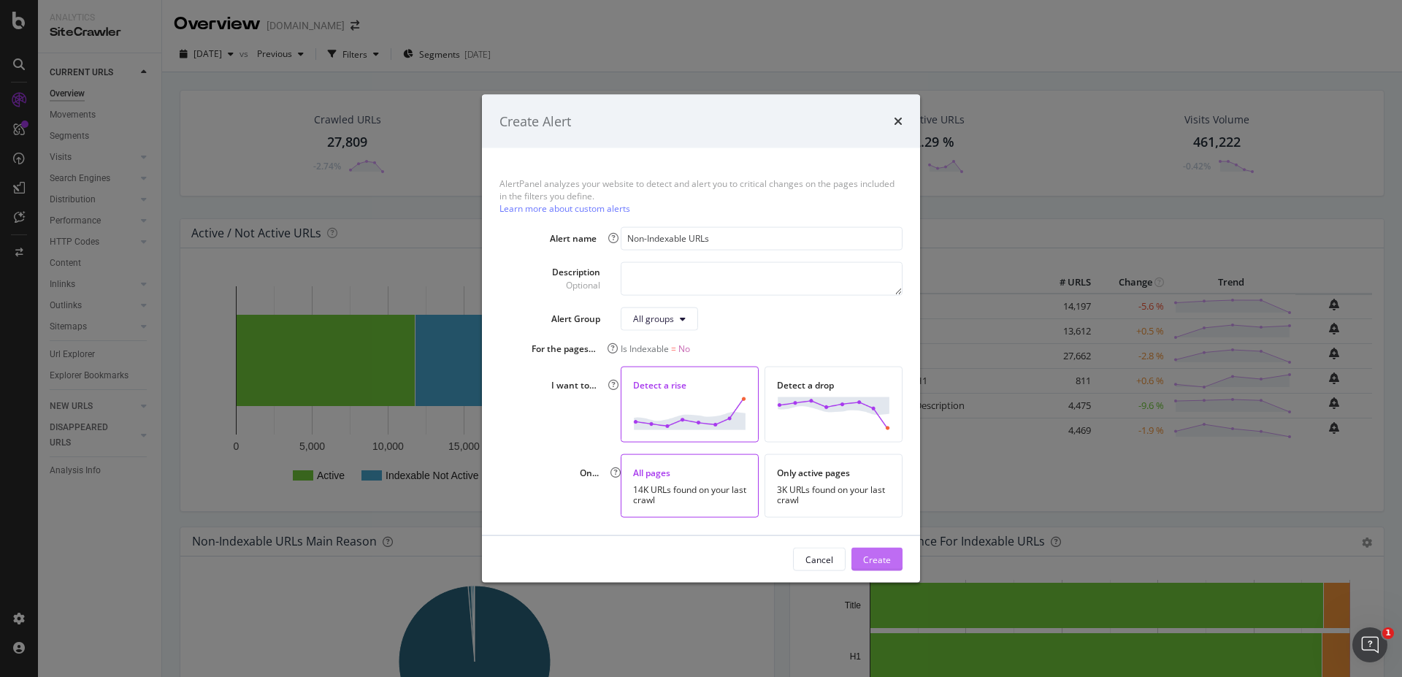
click at [882, 562] on div "Create" at bounding box center [877, 559] width 28 height 12
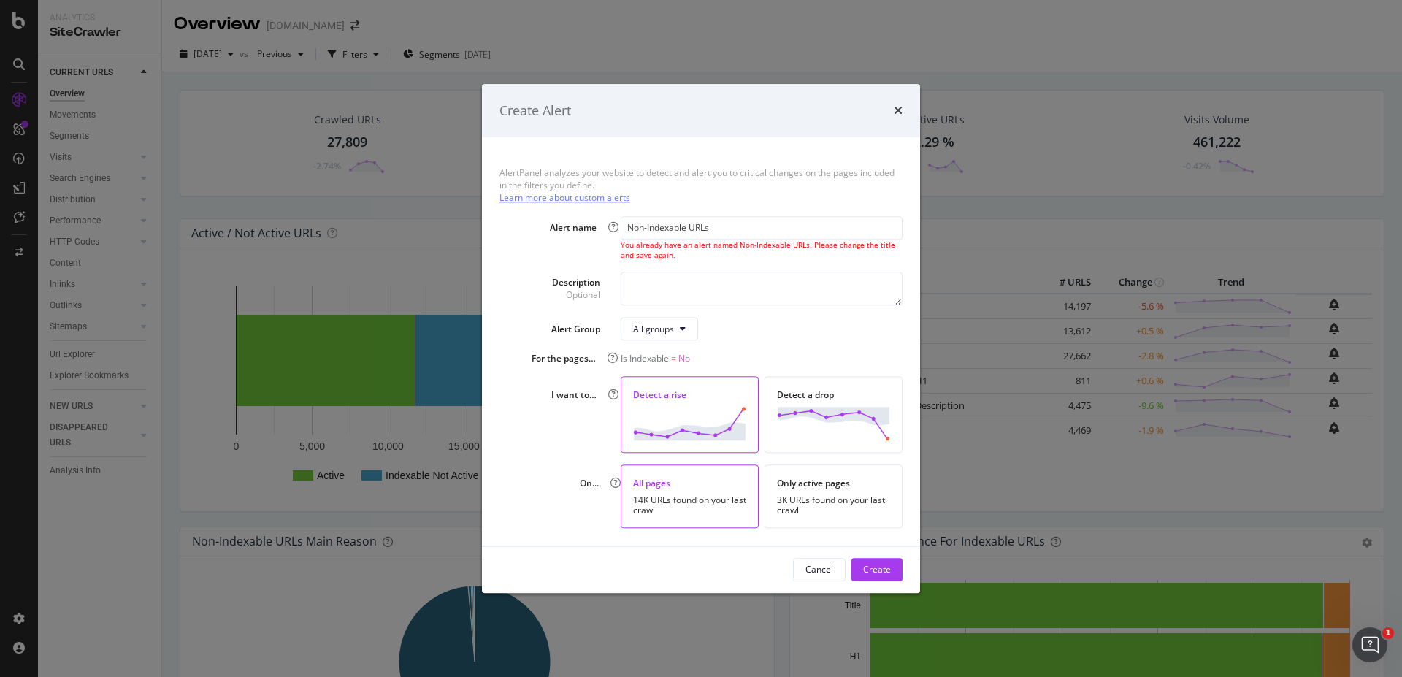
click at [542, 194] on div "Learn more about custom alerts" at bounding box center [565, 198] width 131 height 12
click at [186, 250] on div "Create Alert AlertPanel analyzes your website to detect and alert you to critic…" at bounding box center [701, 338] width 1402 height 677
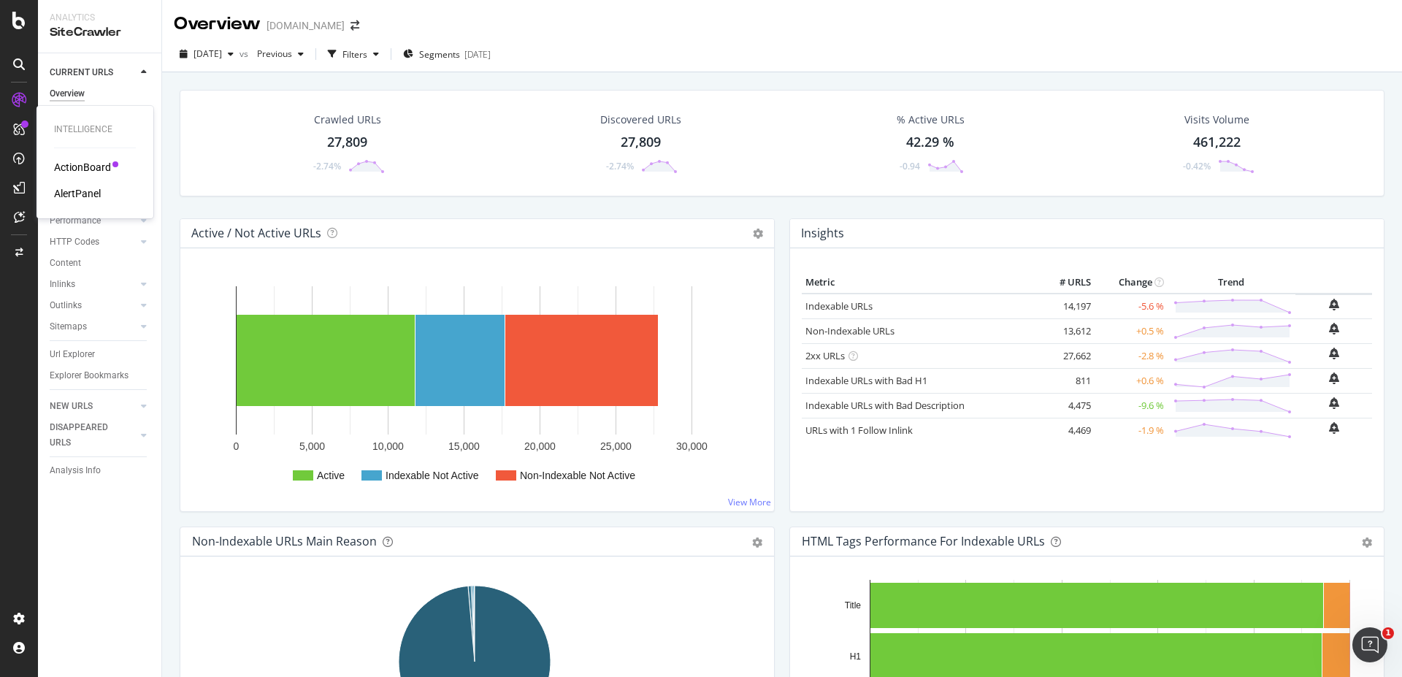
click at [70, 194] on div "AlertPanel" at bounding box center [77, 193] width 47 height 15
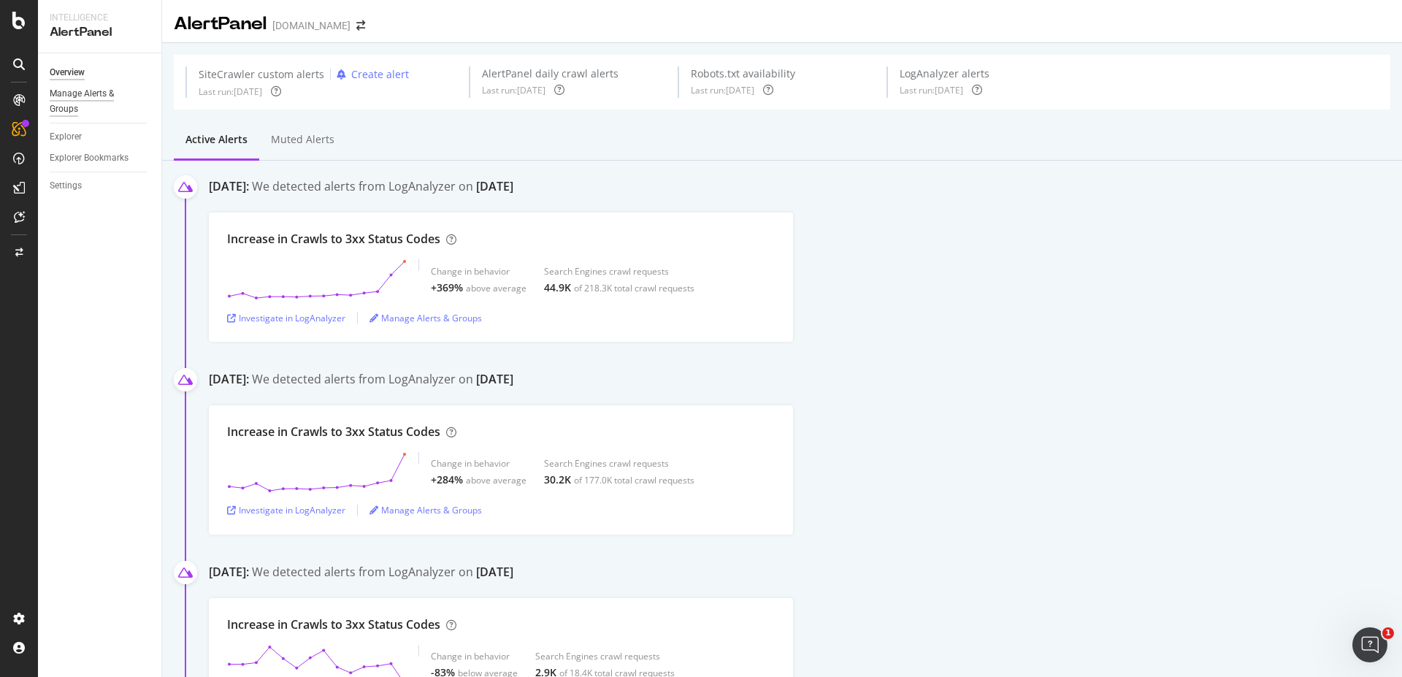
click at [59, 102] on div "Manage Alerts & Groups" at bounding box center [94, 101] width 88 height 31
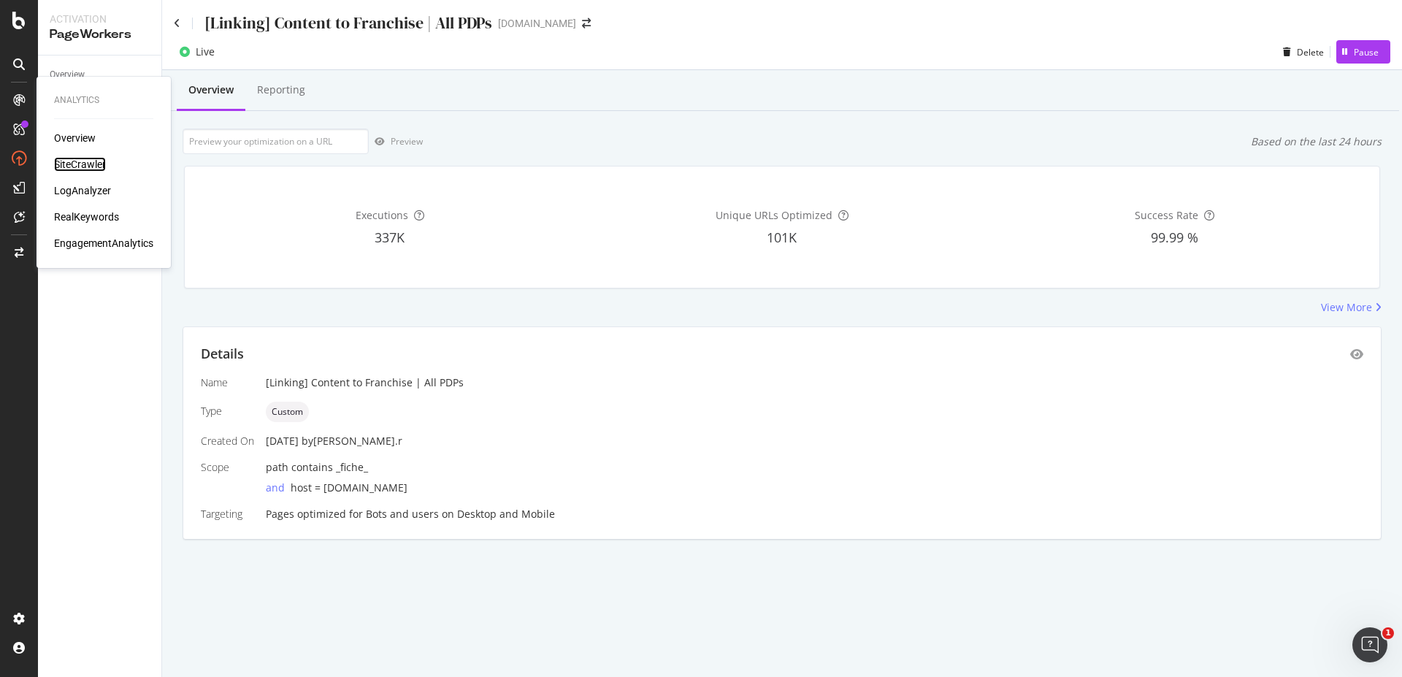
click at [93, 164] on div "SiteCrawler" at bounding box center [80, 164] width 52 height 15
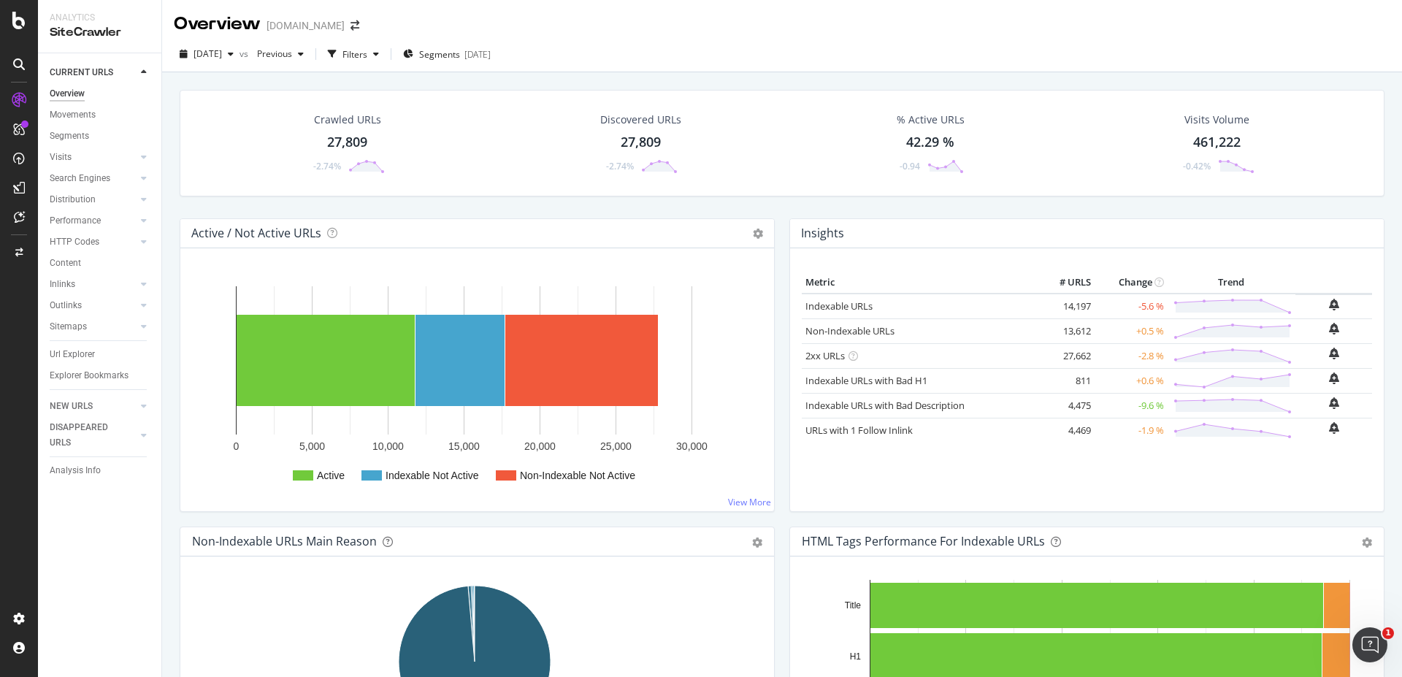
click at [589, 222] on div "Active / Not Active URLs Chart (by Value) Chart (by Percentage) Table Expand Ex…" at bounding box center [477, 233] width 594 height 29
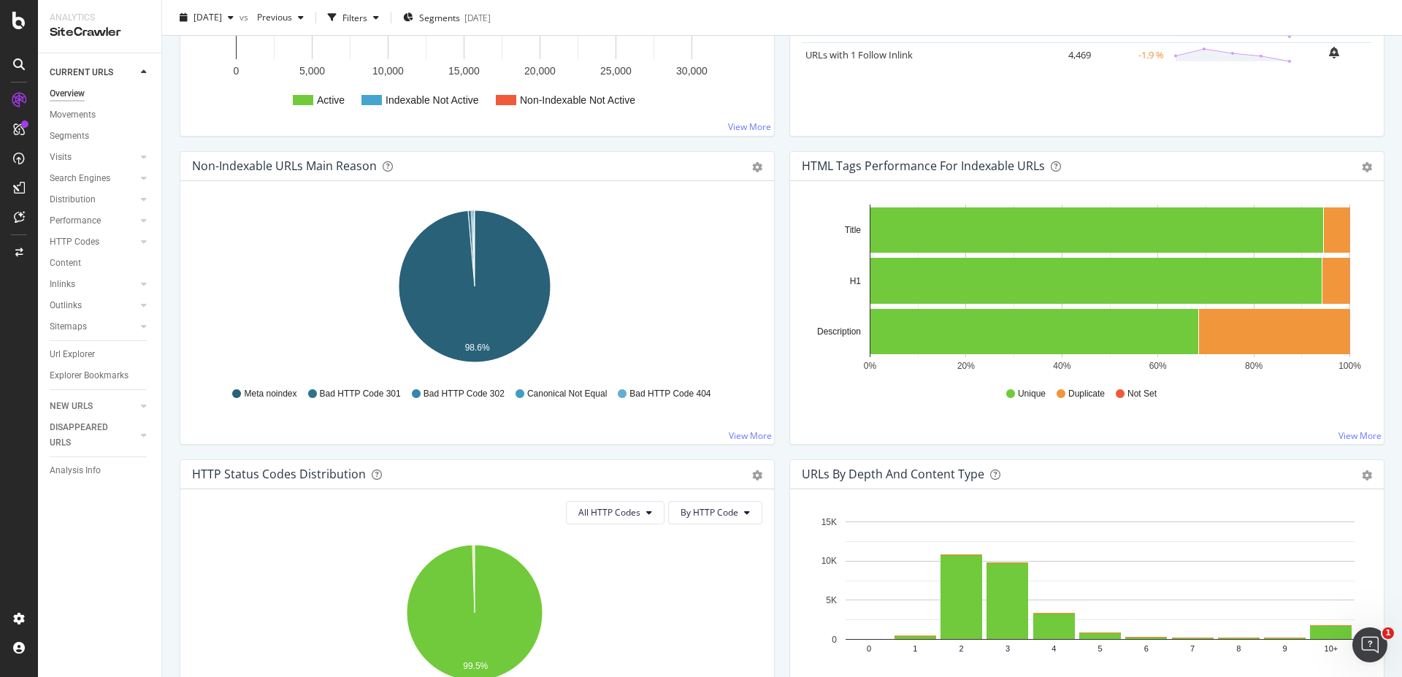
scroll to position [526, 0]
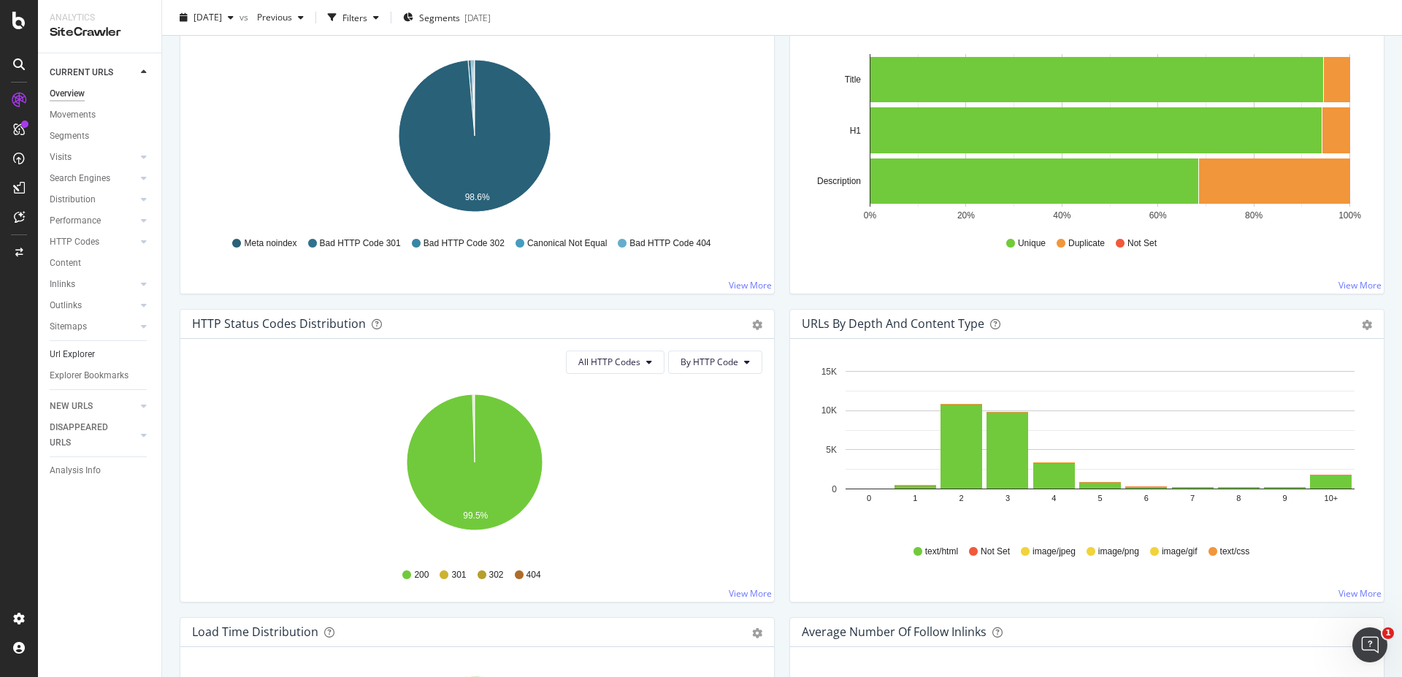
click at [96, 352] on link "Url Explorer" at bounding box center [101, 354] width 102 height 15
